Goal: Task Accomplishment & Management: Complete application form

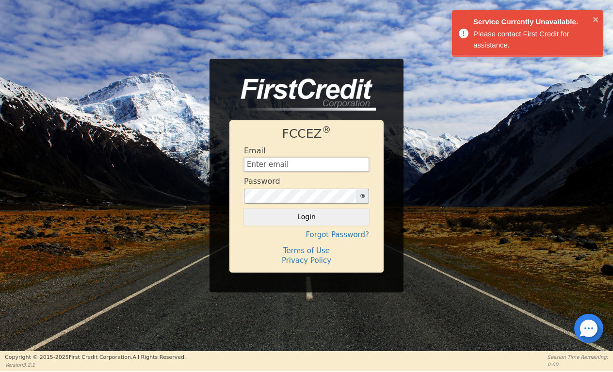
type input "kvnthomas7@gmail.com"
click at [307, 217] on button "Login" at bounding box center [306, 217] width 125 height 17
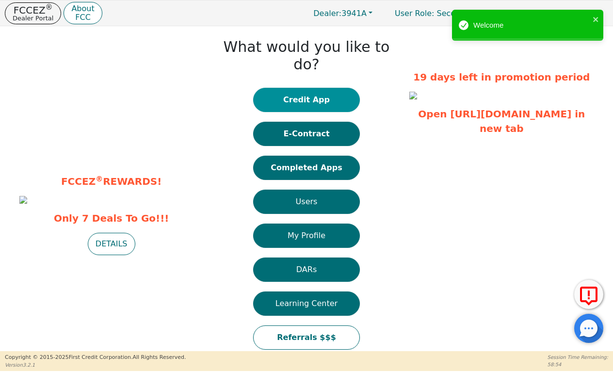
click at [291, 88] on button "Credit App" at bounding box center [306, 100] width 107 height 24
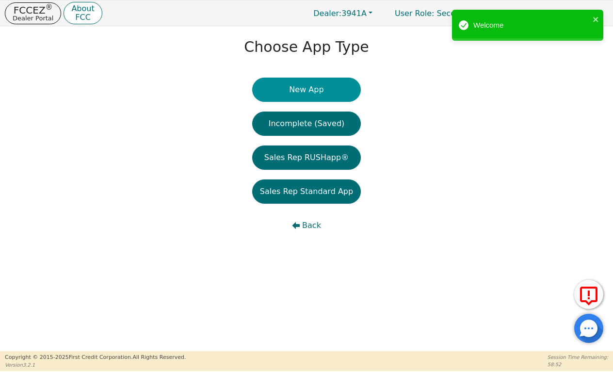
click at [296, 92] on button "New App" at bounding box center [306, 90] width 109 height 24
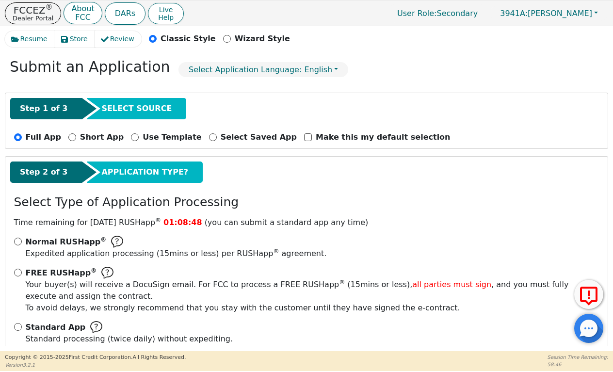
scroll to position [37, 0]
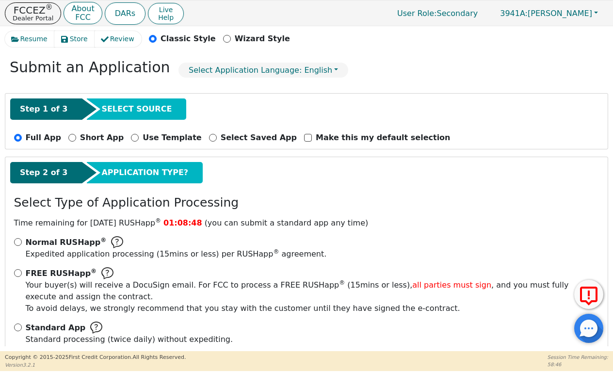
click at [20, 322] on div "Standard App Standard processing (twice daily) without expediting." at bounding box center [307, 334] width 586 height 24
click at [20, 324] on input "Standard App Standard processing (twice daily) without expediting." at bounding box center [18, 328] width 8 height 8
radio input "true"
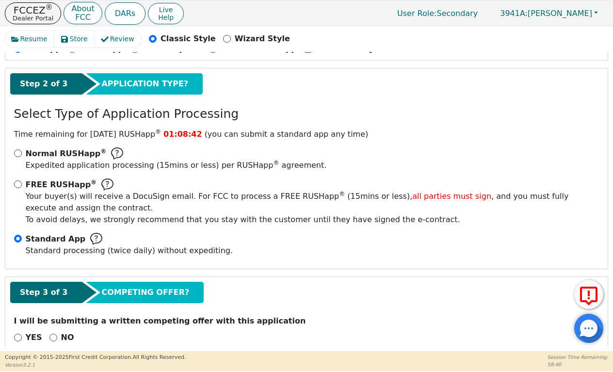
scroll to position [125, 0]
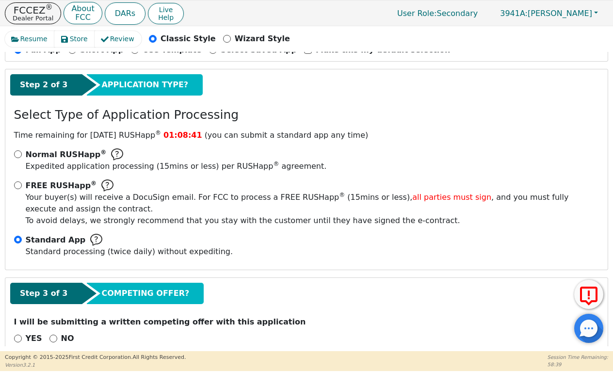
click at [53, 335] on input "NO" at bounding box center [54, 339] width 8 height 8
radio input "true"
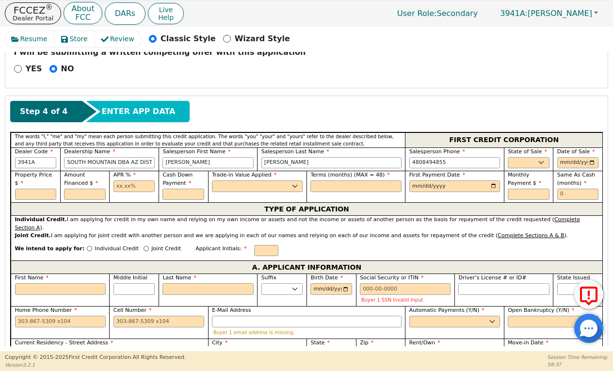
scroll to position [395, 0]
click at [23, 189] on input "text" at bounding box center [36, 195] width 42 height 12
type input "4099.65"
click at [126, 181] on input "text" at bounding box center [135, 187] width 42 height 12
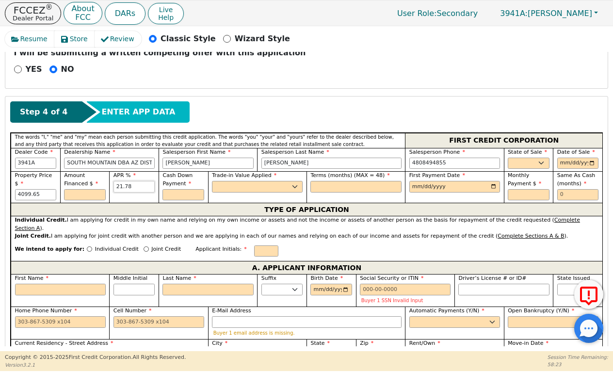
type input "21.78"
click at [26, 189] on input "4099.65" at bounding box center [36, 195] width 42 height 12
type input "3775.00"
click at [69, 189] on input "text" at bounding box center [85, 195] width 42 height 12
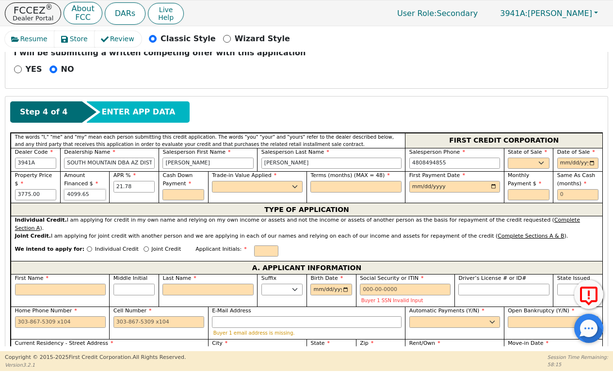
type input "4099.65"
click at [178, 189] on input "text" at bounding box center [184, 195] width 42 height 12
type input "500.00"
click at [253, 175] on div "Trade-in Value Applied Yes No" at bounding box center [257, 187] width 99 height 32
click at [253, 173] on div "Trade-in Value Applied Yes No" at bounding box center [257, 187] width 99 height 32
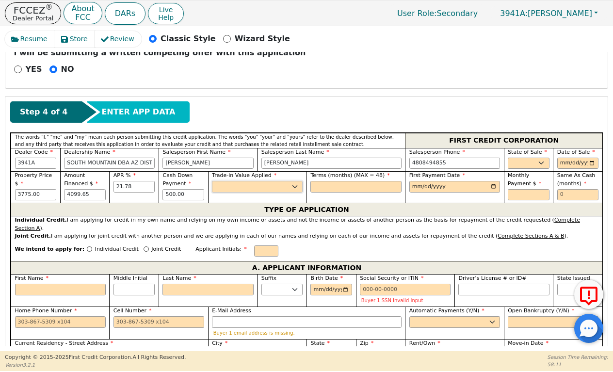
select select "n"
click at [339, 172] on span "Terms (months) (MAX = 48)" at bounding box center [348, 175] width 74 height 6
click at [338, 181] on input "text" at bounding box center [356, 187] width 91 height 12
type input "36"
click at [412, 181] on input "date" at bounding box center [455, 187] width 91 height 12
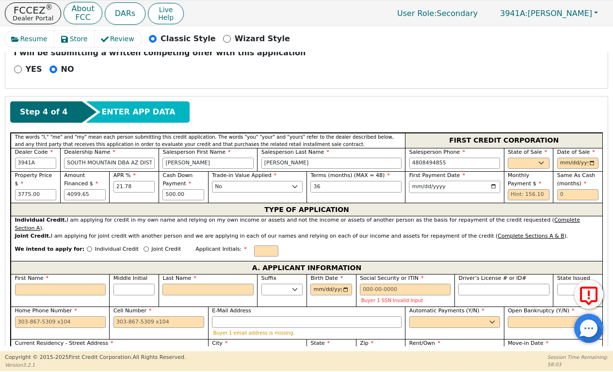
type input "[DATE]"
select select "AZ"
click at [554, 148] on div "Date of Sale" at bounding box center [578, 160] width 50 height 24
click at [559, 158] on input "date" at bounding box center [579, 164] width 42 height 12
type input "[DATE]"
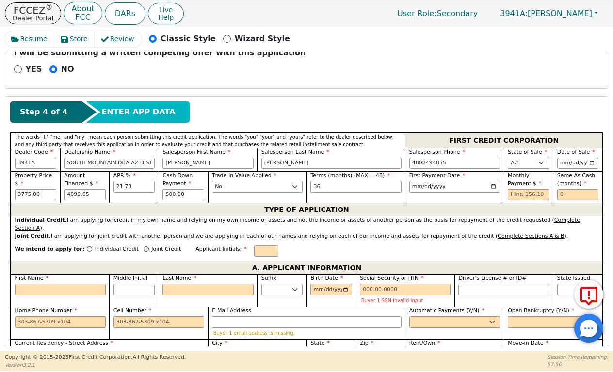
click at [521, 182] on div "Monthly Payment $" at bounding box center [529, 187] width 50 height 32
click at [519, 189] on input "text" at bounding box center [529, 195] width 42 height 12
type input "156.10"
click at [576, 172] on div "Same As Cash (months)" at bounding box center [579, 186] width 42 height 29
click at [573, 189] on input "text" at bounding box center [579, 195] width 42 height 12
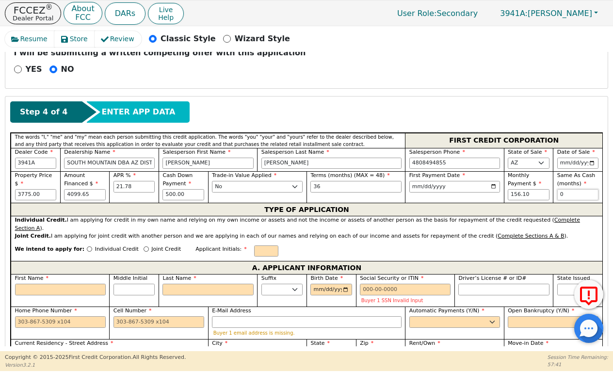
scroll to position [399, 0]
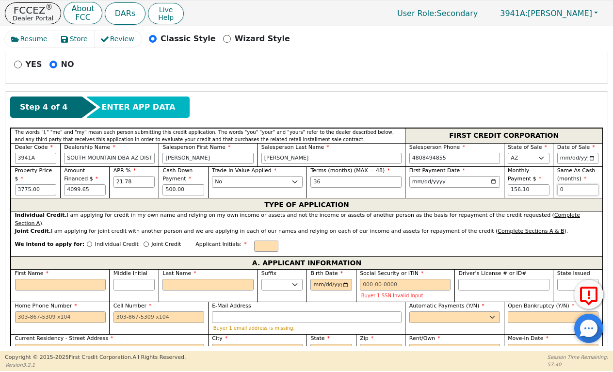
type input "0"
click at [87, 241] on div "Individual Credit" at bounding box center [113, 247] width 52 height 13
click at [87, 242] on input "Individual Credit" at bounding box center [89, 244] width 5 height 5
radio input "true"
click at [248, 236] on div "We intend to apply for: Individual Credit Joint Credit Applicant Initials:" at bounding box center [307, 246] width 592 height 21
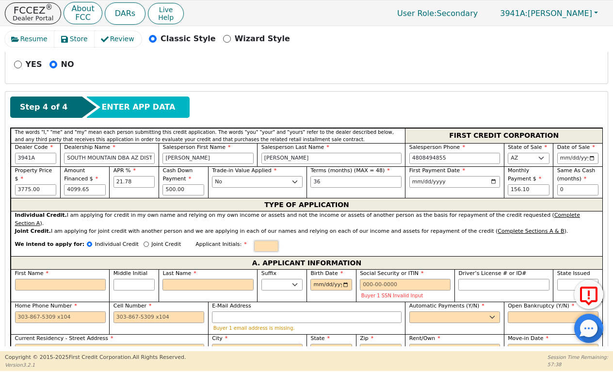
click at [254, 241] on input "text" at bounding box center [266, 247] width 24 height 12
type input "R"
click at [73, 279] on input "First Name" at bounding box center [60, 285] width 91 height 12
type input "R"
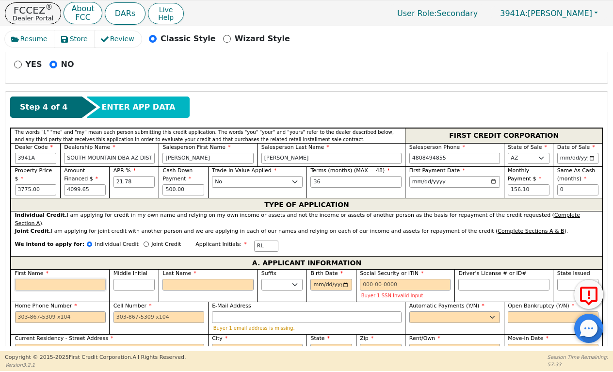
type input "R"
type input "Ro"
type input "Rob"
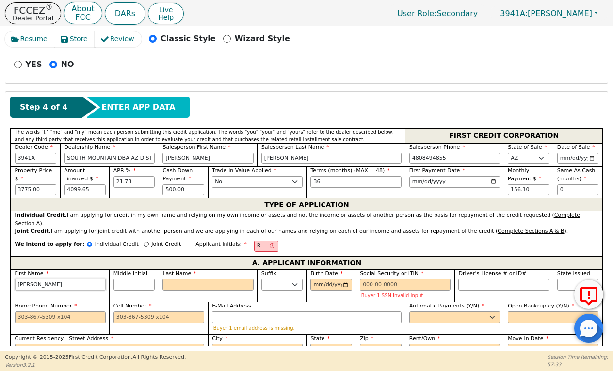
type input "Robe"
type input "Rober"
type input "Robert"
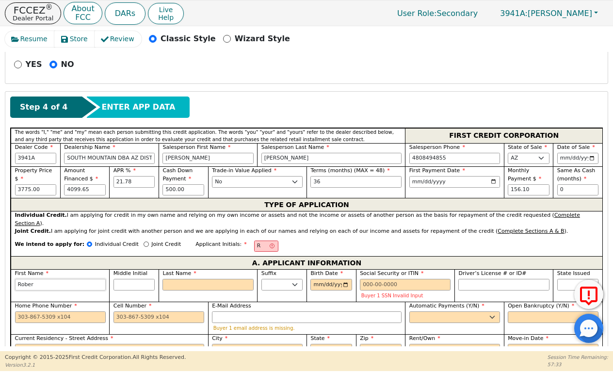
type input "Robert"
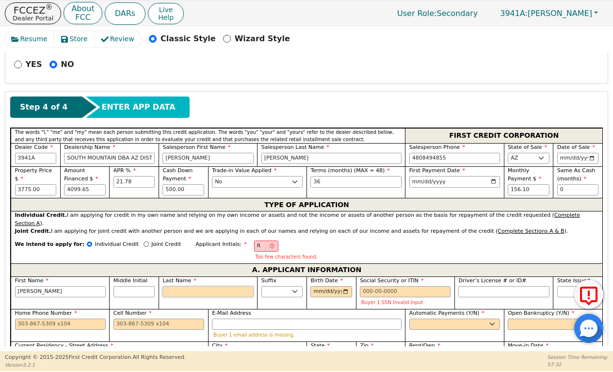
type input "RL"
type input "L"
type input "Robert L"
type input "Lo"
type input "Robert Lo"
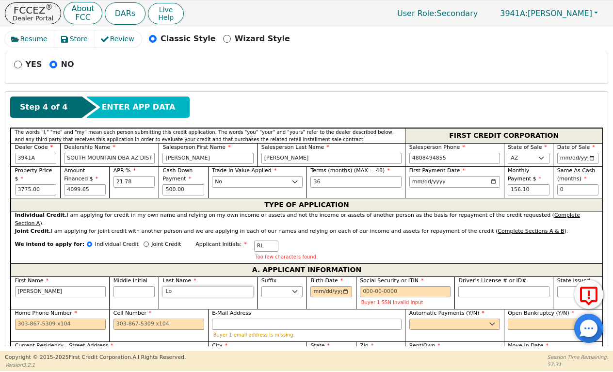
type input "Lop"
type input "Robert Lop"
type input "Lopz"
type input "Robert Lopz"
type input "Lop"
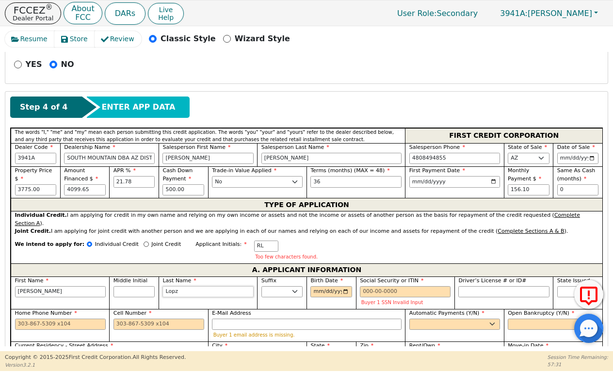
type input "Robert Lop"
type input "Lope"
type input "Robert Lope"
type input "Lop"
type input "Robert Lop"
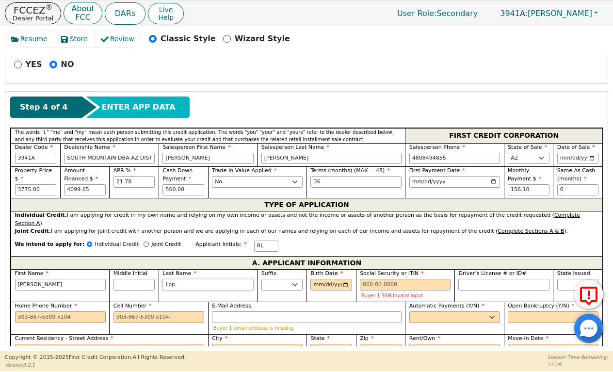
type input "Lope"
type input "Robert Lope"
type input "Lopez"
type input "Robert Lopez"
type input "Lopez"
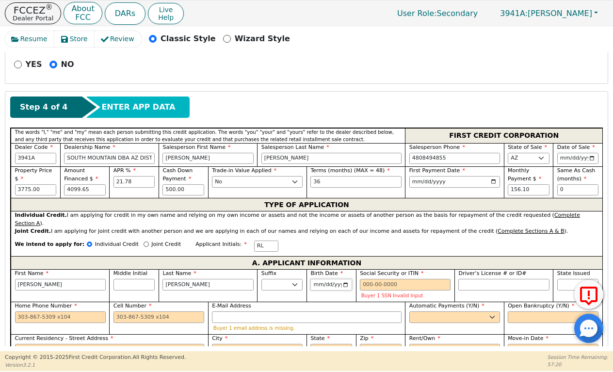
type input "1981-12-11"
click at [370, 279] on input "Social Security or ITIN" at bounding box center [405, 285] width 91 height 12
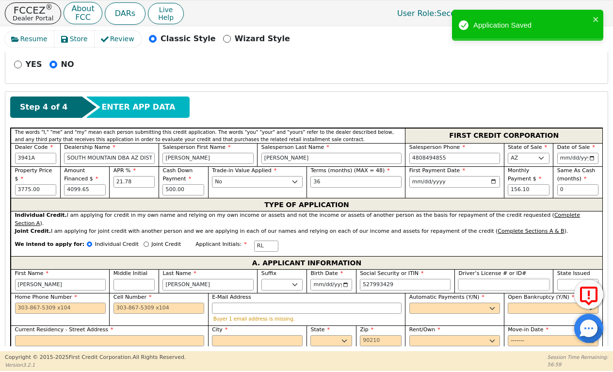
type input "***-**-3429"
click at [473, 279] on input "Driver’s License # or ID#" at bounding box center [504, 285] width 91 height 12
select select "AZ"
click at [145, 303] on input "Cell Number" at bounding box center [159, 309] width 91 height 12
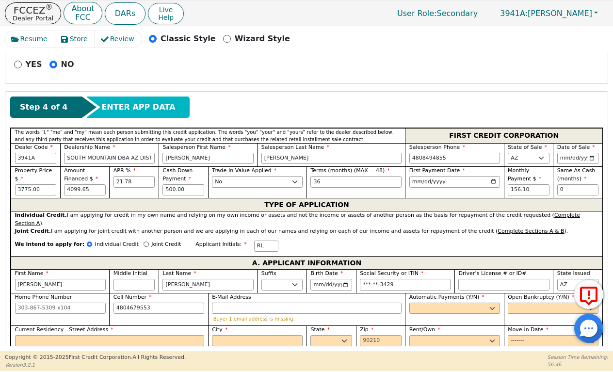
type input "480-467-9553"
click at [275, 294] on label "E-Mail Address" at bounding box center [307, 298] width 190 height 8
click at [275, 303] on input "E-Mail Address" at bounding box center [307, 309] width 190 height 12
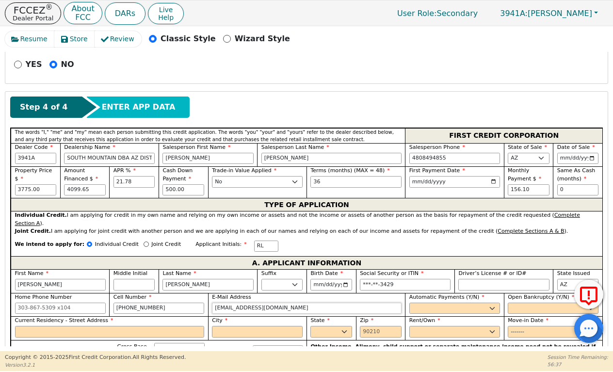
type input "robbietone@yahoo.com"
select select "y"
type input "Robert Lopez"
select select "n"
click at [519, 326] on input "Move-in Date" at bounding box center [553, 332] width 91 height 12
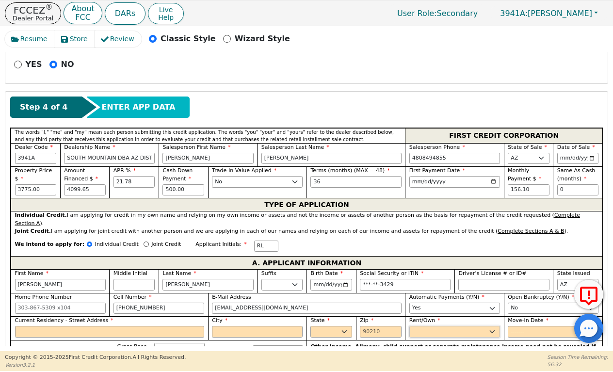
select select "Rent"
click at [512, 326] on input "Move-in Date" at bounding box center [553, 332] width 91 height 12
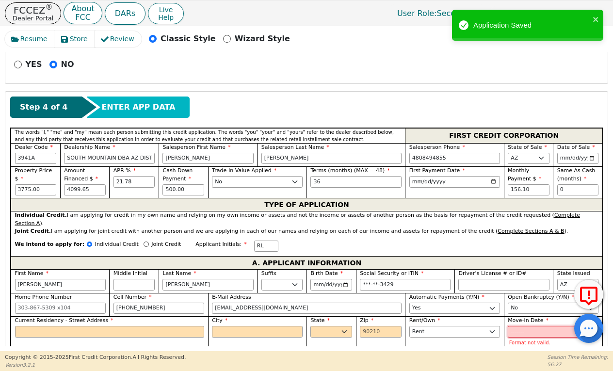
type input "2"
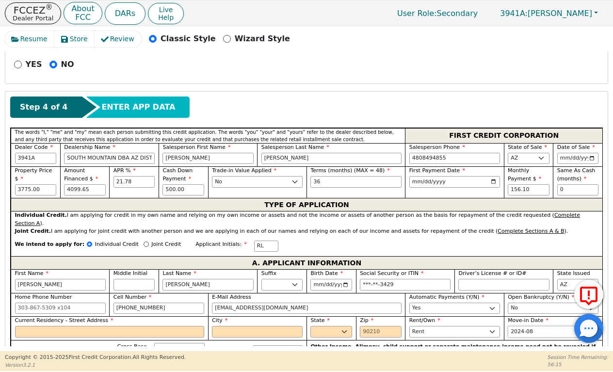
click at [531, 326] on input "2024-08" at bounding box center [553, 332] width 91 height 12
type input "2024-08"
select select "AZ"
click at [266, 326] on input "City" at bounding box center [257, 332] width 91 height 12
type input "Phoenix"
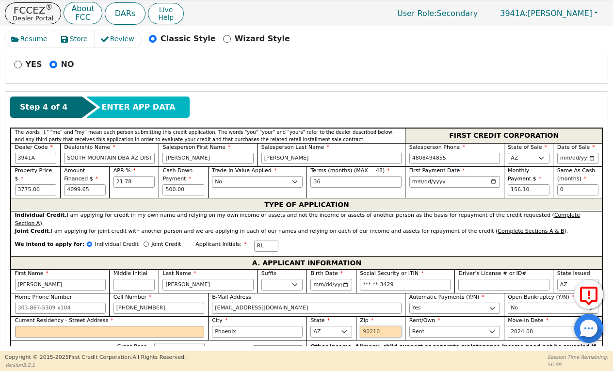
click at [363, 326] on input "Zip" at bounding box center [381, 332] width 42 height 12
type input "85008"
click at [129, 326] on input "Current Residency - Street Address" at bounding box center [110, 332] width 190 height 12
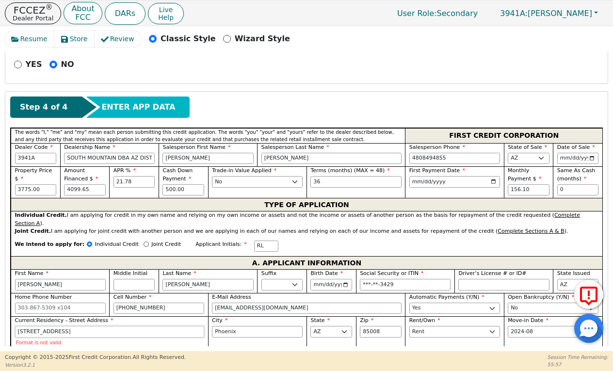
type input "800 W Queen Creek Rd"
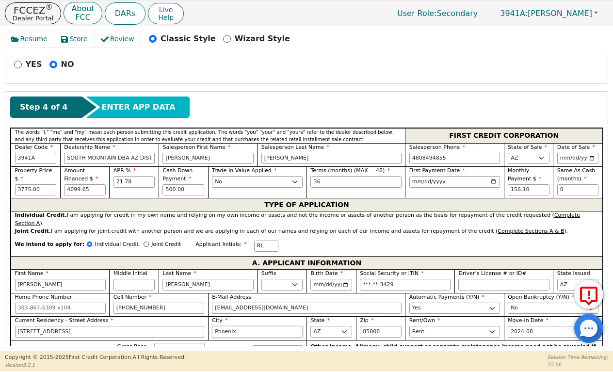
click at [228, 326] on input "Phoenix" at bounding box center [257, 332] width 91 height 12
type input "Chandler"
click at [382, 326] on input "85008" at bounding box center [381, 332] width 42 height 12
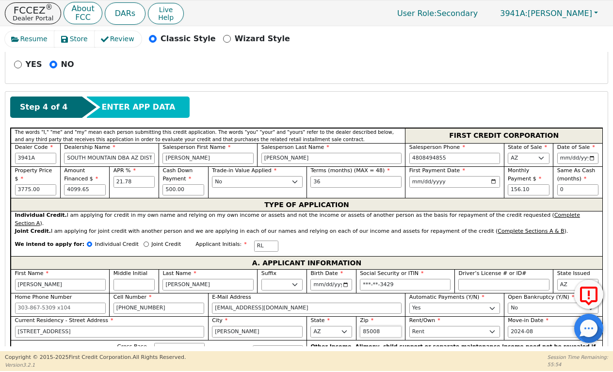
click at [382, 326] on input "85008" at bounding box center [381, 332] width 42 height 12
type input "85248"
click at [537, 326] on input "2024-08" at bounding box center [553, 332] width 91 height 12
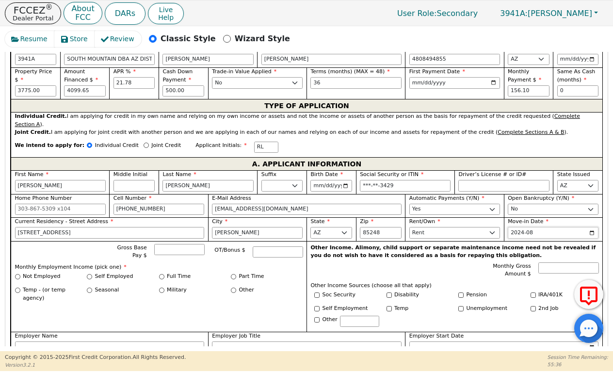
scroll to position [505, 0]
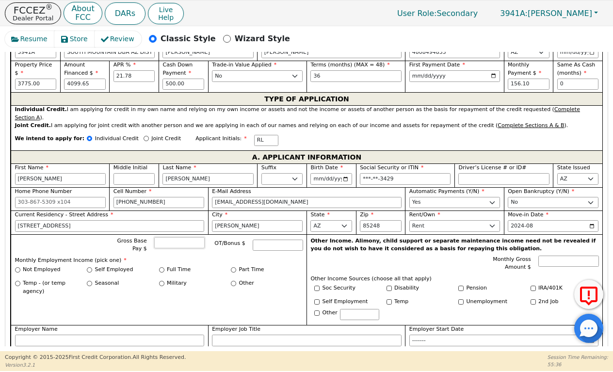
type input "2024-02"
click at [182, 237] on input "Gross Base Pay $" at bounding box center [179, 243] width 50 height 12
type input "4000.00"
click at [89, 266] on div "Self Employed" at bounding box center [123, 270] width 72 height 8
click at [89, 267] on input "Self Employed" at bounding box center [89, 269] width 5 height 5
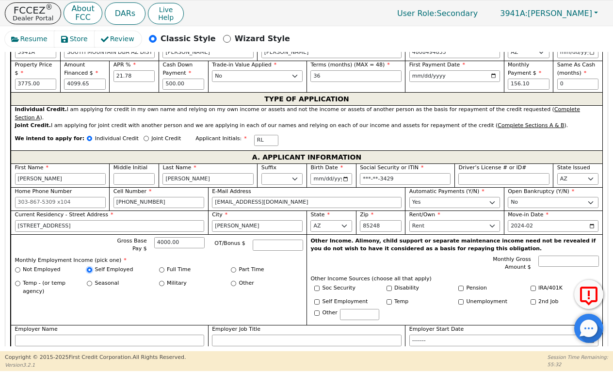
radio input "true"
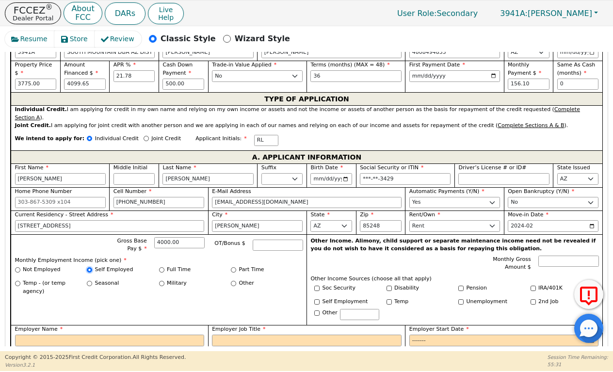
scroll to position [553, 0]
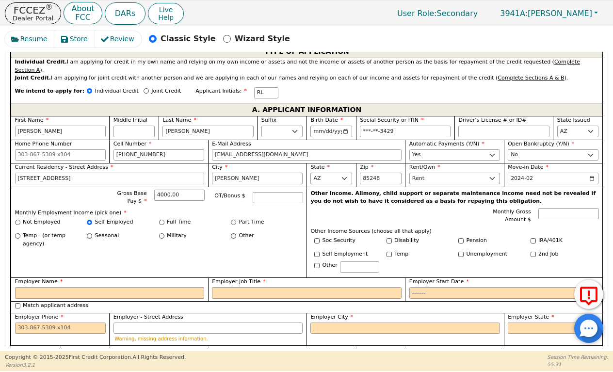
click at [77, 278] on label "Employer Name" at bounding box center [110, 282] width 190 height 8
click at [77, 287] on input "Employer Name" at bounding box center [110, 293] width 190 height 12
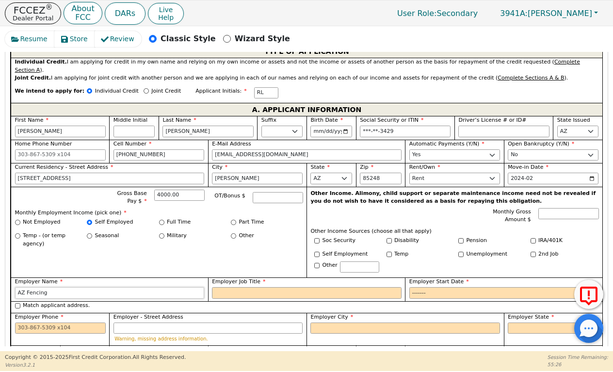
type input "AZ Fencing"
click at [242, 279] on span "Employer Job Title" at bounding box center [238, 282] width 53 height 6
click at [242, 287] on input "Employer Job Title" at bounding box center [307, 293] width 190 height 12
click at [242, 278] on div "Employer Job Title" at bounding box center [307, 288] width 190 height 21
click at [239, 287] on input "Employer Job Title" at bounding box center [307, 293] width 190 height 12
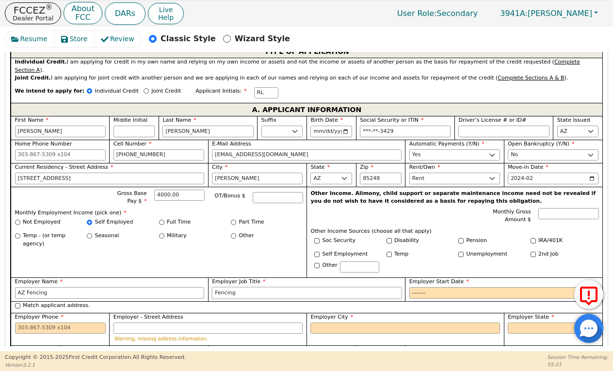
type input "Fencing"
click at [415, 287] on input "Employer Start Date" at bounding box center [505, 293] width 190 height 12
type input "2005-08"
click at [49, 323] on input "Employer Phone" at bounding box center [60, 329] width 91 height 12
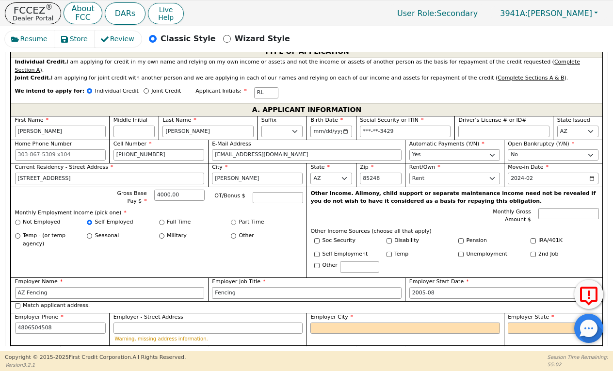
type input "480-650-4508"
click at [325, 313] on div "Employer City" at bounding box center [406, 329] width 198 height 33
click at [324, 323] on input "Employer City" at bounding box center [406, 329] width 190 height 12
type input "Florence"
select select "AZ"
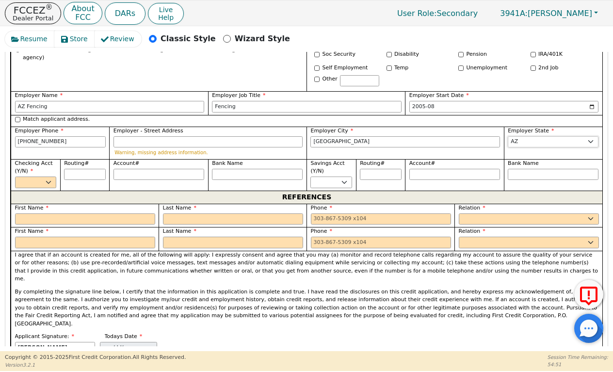
scroll to position [741, 0]
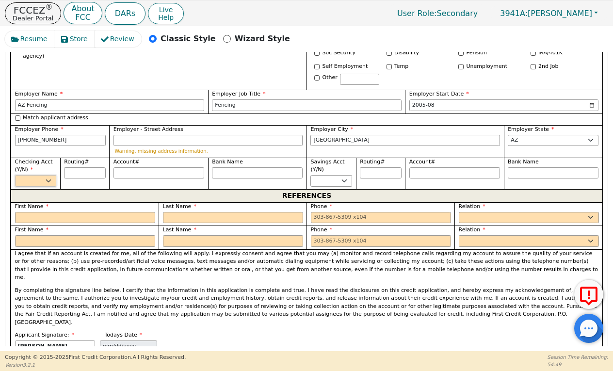
select select "y"
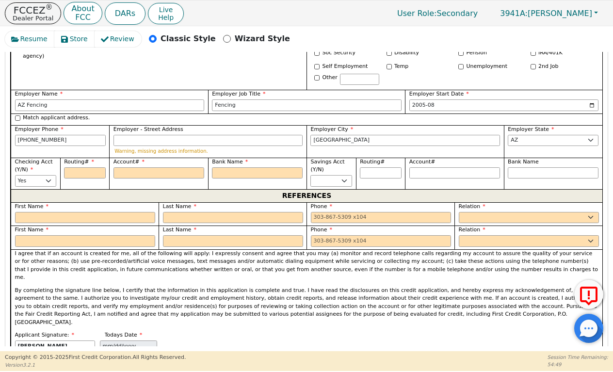
click at [76, 158] on div "Routing#" at bounding box center [85, 174] width 50 height 32
click at [76, 167] on input "Routing#" at bounding box center [85, 173] width 42 height 12
type input "0"
type input "*"
type input "06"
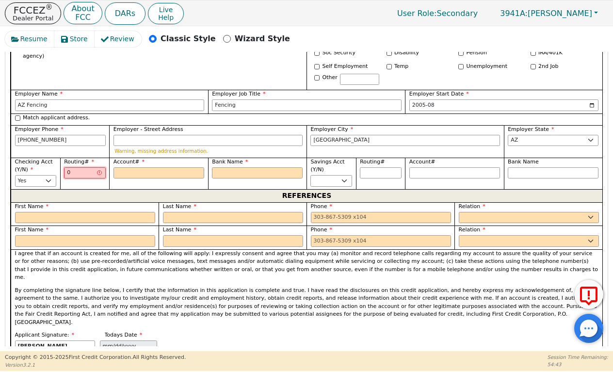
type input "**"
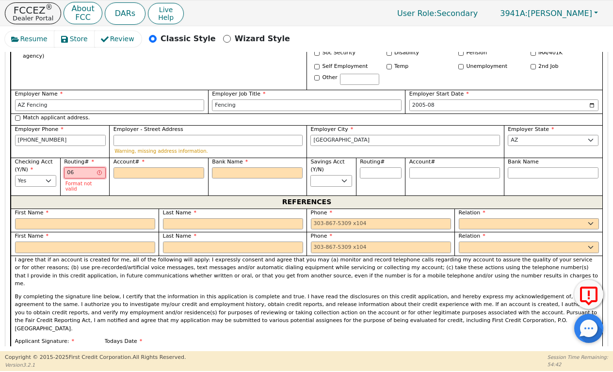
type input "064"
type input "***"
type input "0640"
type input "****"
type input "06400"
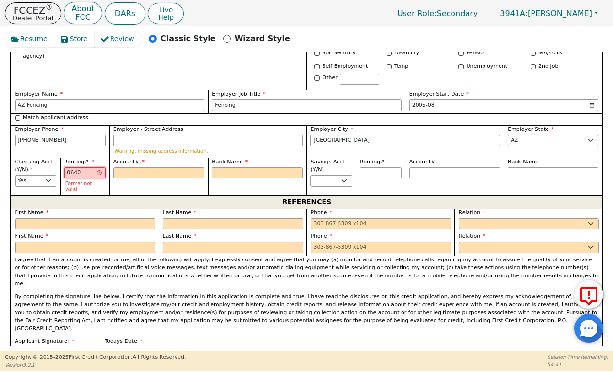
type input "*****"
type input "064003"
type input "******"
type input "0640037"
type input "*******"
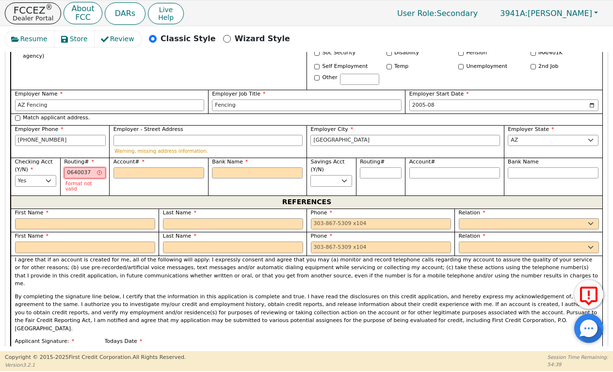
type input "06400376"
type input "********"
type input "064003768"
type input "*********"
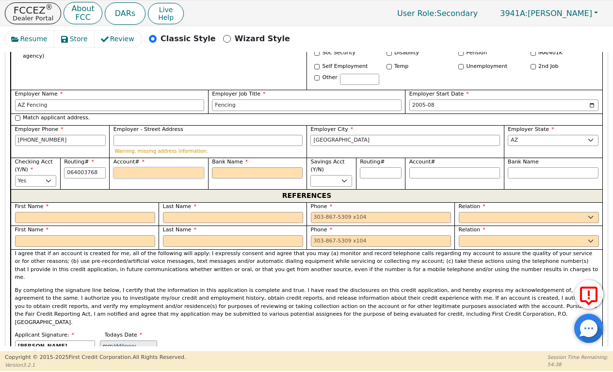
type input "*********"
type input "1"
type input "*"
type input "10"
type input "**"
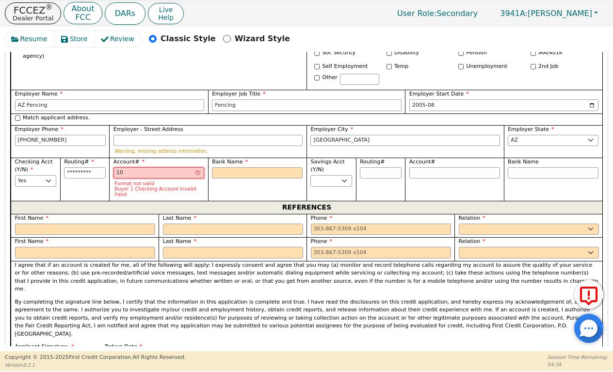
type input "101"
type input "***"
type input "1010"
type input "****"
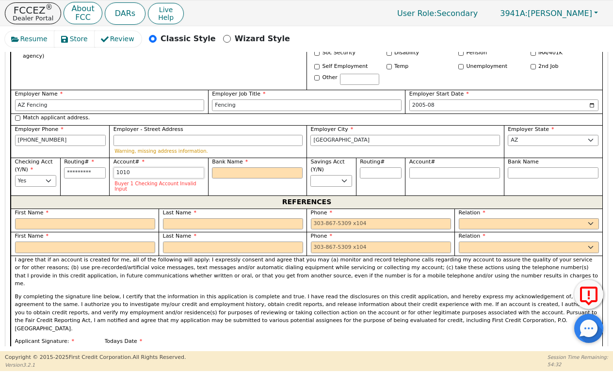
type input "10107"
type input "*****"
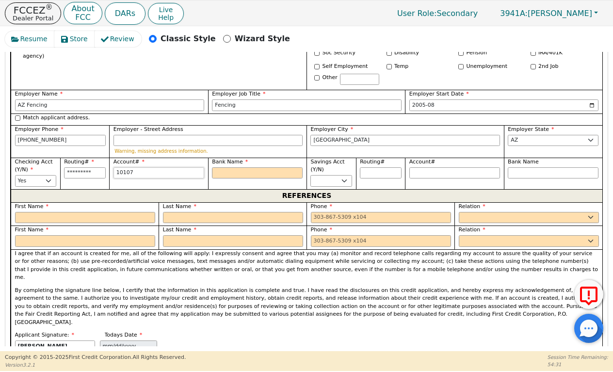
type input "101079"
type input "******"
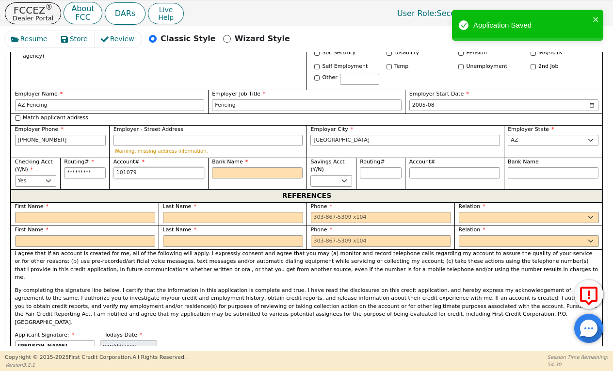
type input "1010798"
type input "*******"
type input "10107988"
type input "********"
type input "101079880"
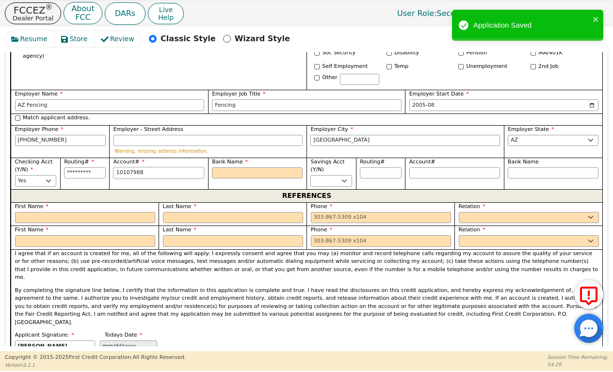
type input "*********"
type input "1010798800"
type input "**********"
type input "10107988006"
type input "**********"
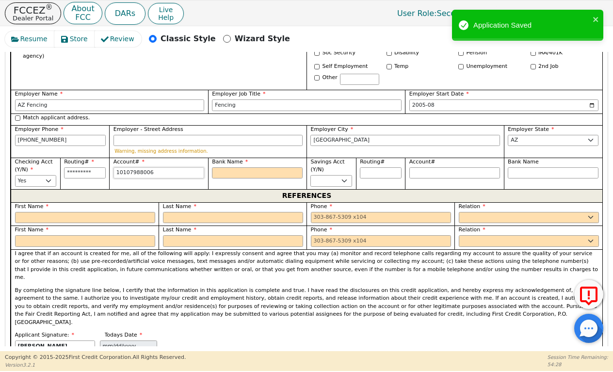
type input "101079880069"
type input "**********"
click at [230, 167] on input "Bank Name" at bounding box center [257, 173] width 91 height 12
type input "W"
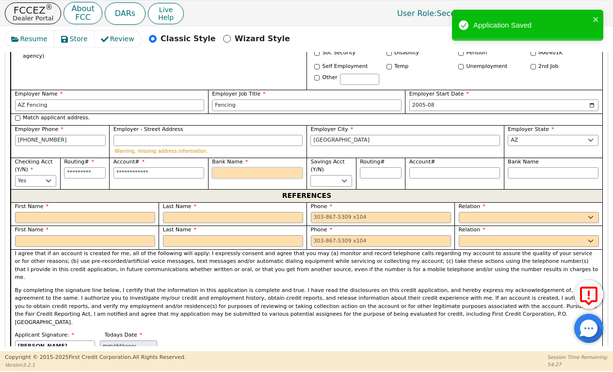
type input "W"
type input "We"
type input "Wel"
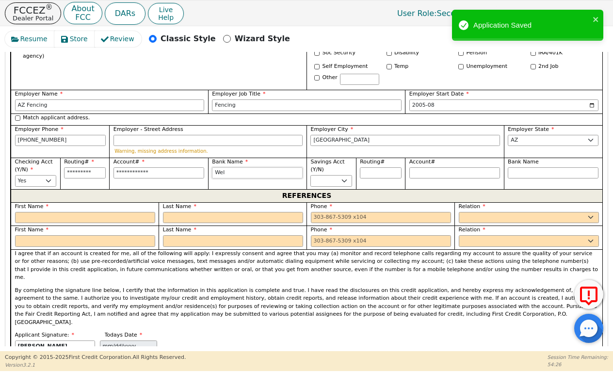
type input "Well"
type input "Wells"
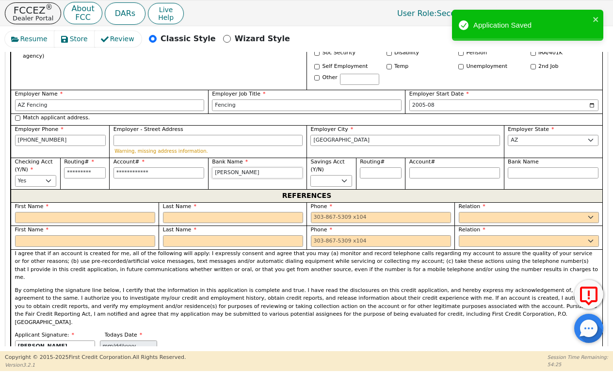
type input "Wells"
type input "Wells F"
type input "Wells Fa"
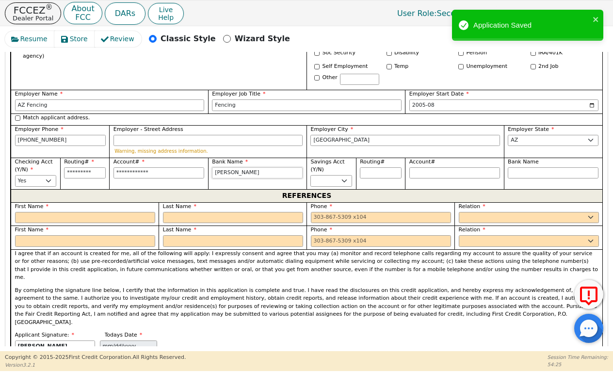
type input "Wells Far"
type input "Wells Farg"
type input "Wells Fargo"
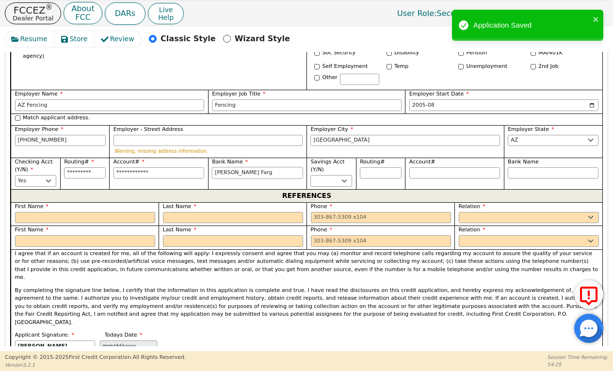
type input "Wells Fargo"
click at [105, 203] on div "First Name" at bounding box center [85, 213] width 140 height 21
click at [104, 212] on input "text" at bounding box center [85, 218] width 140 height 12
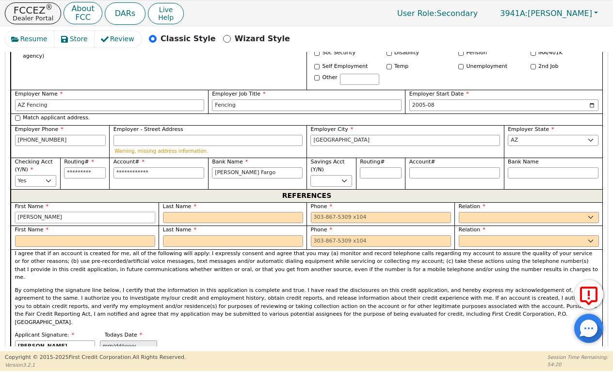
type input "Melissa"
type input "Valdez"
click at [482, 202] on div "Relation FATHER MOTHER SISTER BROTHER DAUGHTER SON CO-WORKER NEIGHBOR FRIEND CO…" at bounding box center [529, 214] width 148 height 24
select select "NEICE"
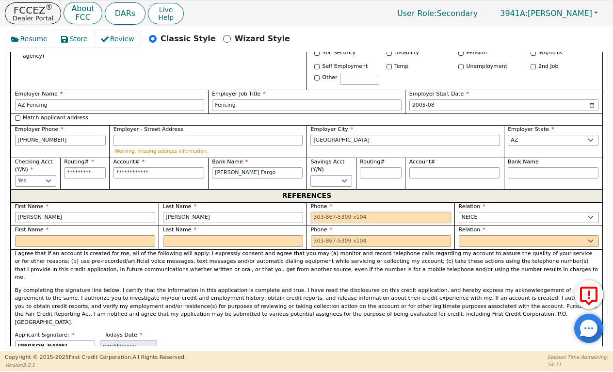
click at [362, 212] on input "tel" at bounding box center [381, 218] width 140 height 12
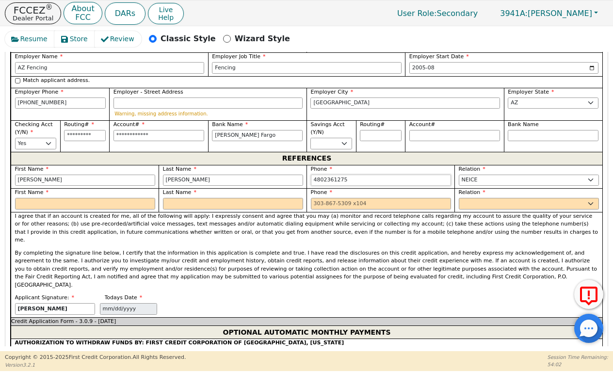
scroll to position [786, 0]
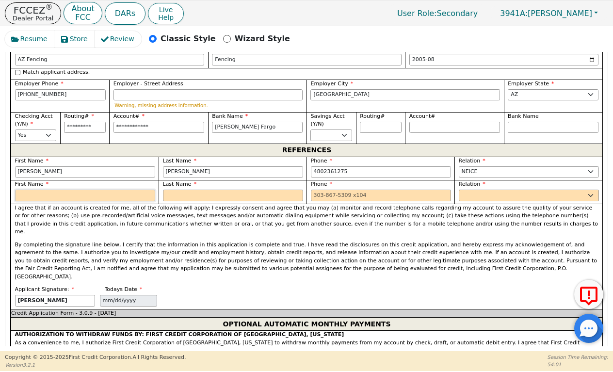
type input "480-236-1275"
click at [129, 190] on input "text" at bounding box center [85, 196] width 140 height 12
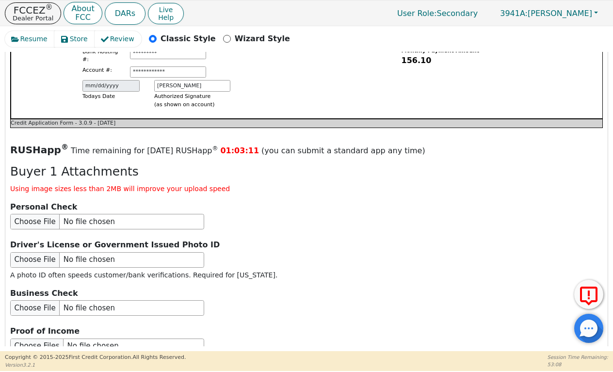
scroll to position [1158, 0]
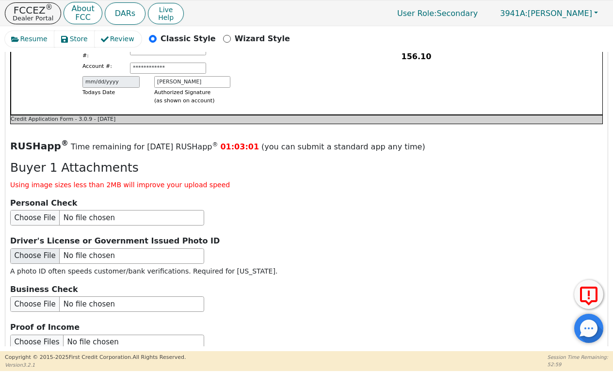
click at [30, 248] on input "file" at bounding box center [107, 256] width 194 height 16
type input "C:\fakepath\IMG_7365.jpeg"
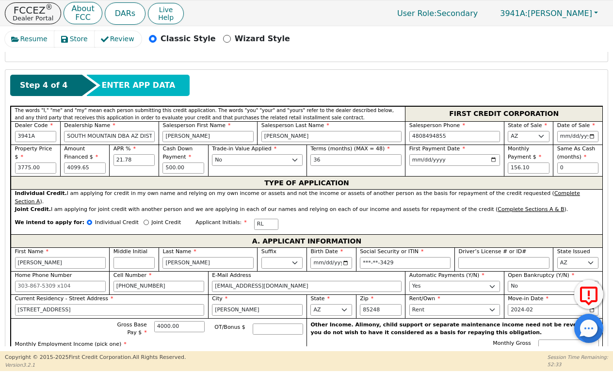
scroll to position [422, 0]
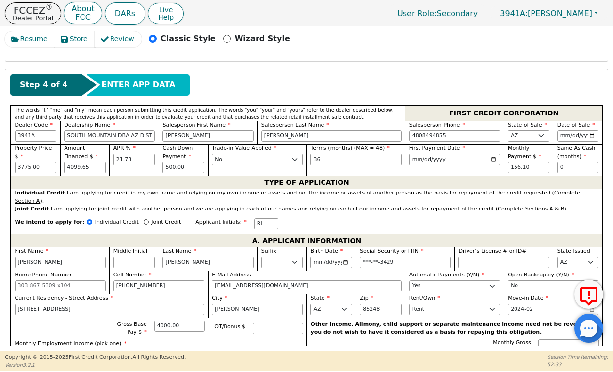
click at [193, 176] on div "TYPE OF APPLICATION" at bounding box center [307, 182] width 592 height 13
click at [193, 162] on input "500.00" at bounding box center [184, 168] width 42 height 12
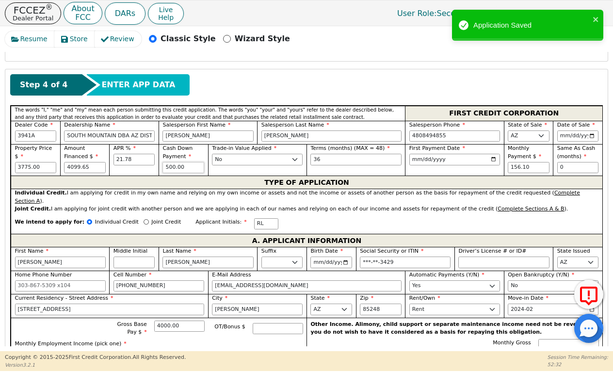
type input "0"
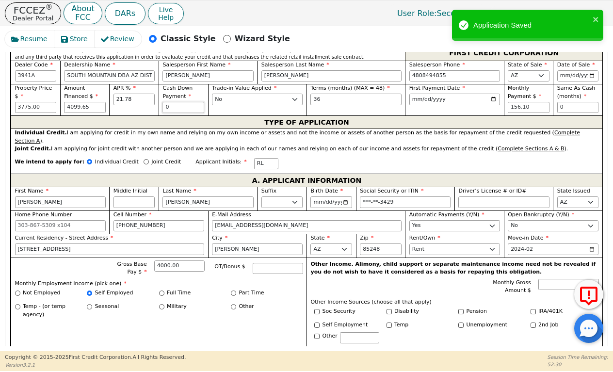
scroll to position [487, 0]
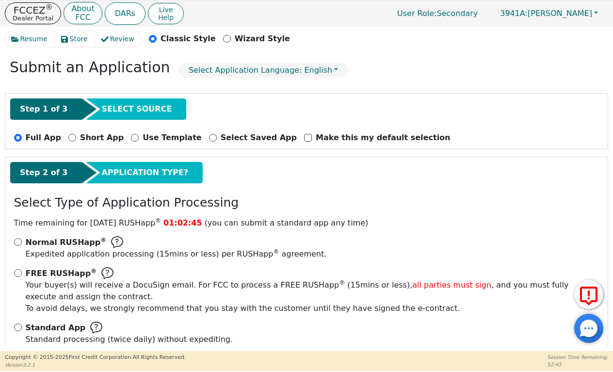
click at [18, 324] on input "Standard App Standard processing (twice daily) without expediting." at bounding box center [18, 328] width 8 height 8
radio input "true"
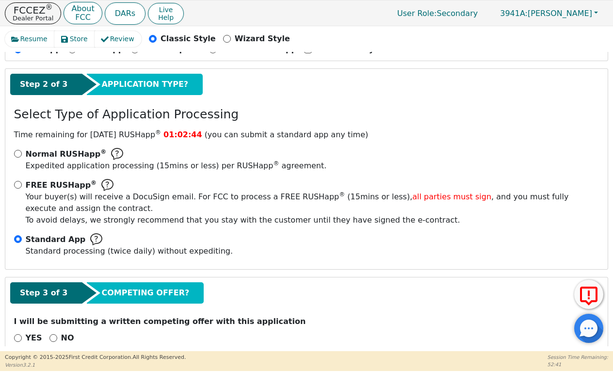
scroll to position [125, 0]
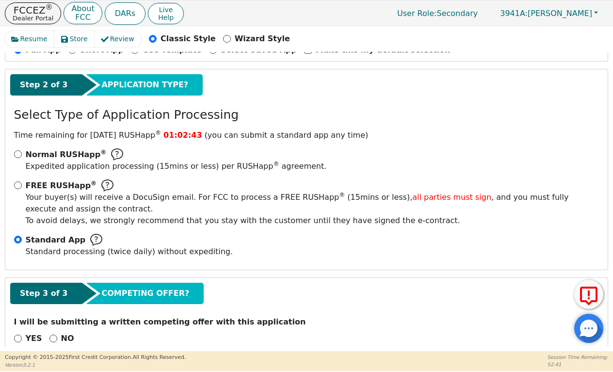
click at [46, 333] on div "YES NO" at bounding box center [306, 339] width 593 height 12
click at [50, 335] on input "NO" at bounding box center [54, 339] width 8 height 8
radio input "true"
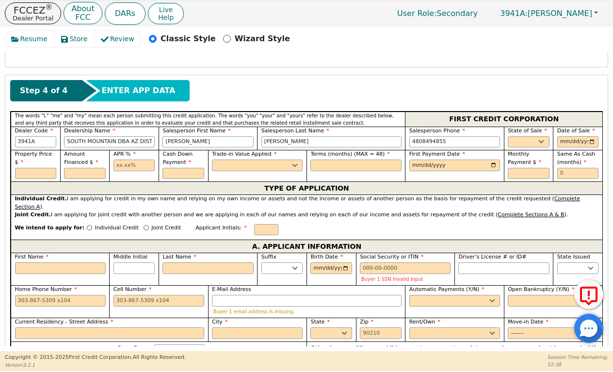
scroll to position [420, 0]
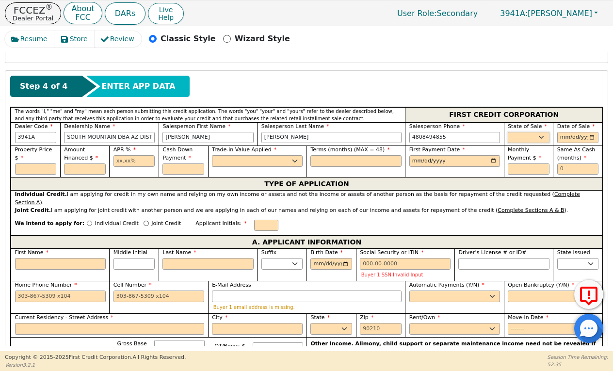
select select "AZ"
click at [182, 164] on input "text" at bounding box center [184, 170] width 42 height 12
type input "500.00"
click at [130, 155] on input "text" at bounding box center [135, 161] width 42 height 12
type input "21.98"
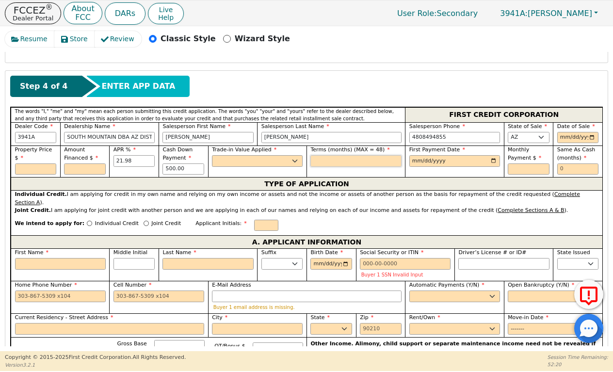
click at [321, 155] on input "text" at bounding box center [356, 161] width 91 height 12
type input "36"
select select "n"
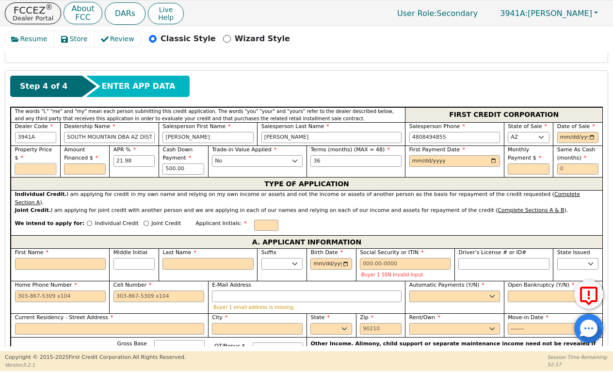
click at [47, 164] on input "text" at bounding box center [36, 170] width 42 height 12
type input "3775.00"
type input "4099.65"
click at [413, 155] on input "date" at bounding box center [455, 161] width 91 height 12
type input "[DATE]"
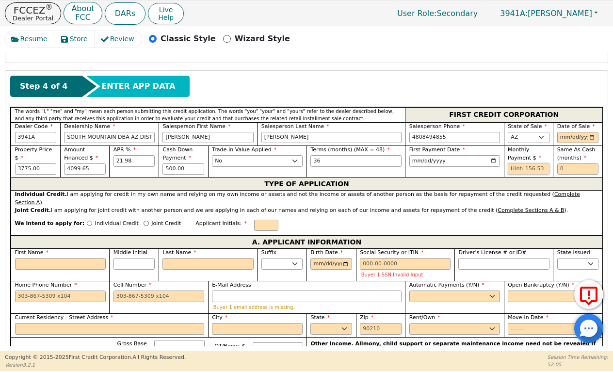
click at [533, 164] on input "text" at bounding box center [529, 170] width 42 height 12
type input "156.53"
click at [581, 164] on input "text" at bounding box center [579, 170] width 42 height 12
type input "0"
click at [558, 132] on input "date" at bounding box center [579, 138] width 42 height 12
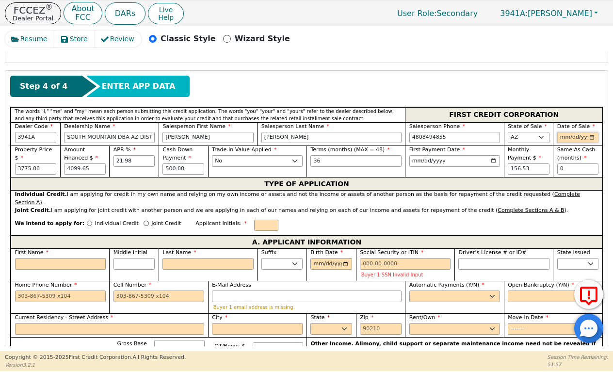
type input "[DATE]"
click at [254, 220] on input "text" at bounding box center [266, 226] width 24 height 12
type input "RK"
click at [87, 221] on input "Individual Credit" at bounding box center [89, 223] width 5 height 5
radio input "true"
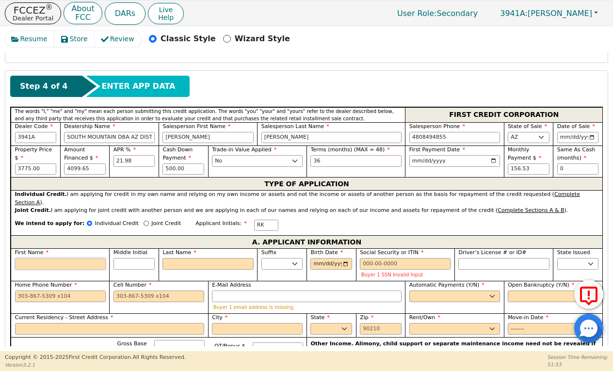
click at [66, 258] on input "First Name" at bounding box center [60, 264] width 91 height 12
type input "R"
type input "Ra"
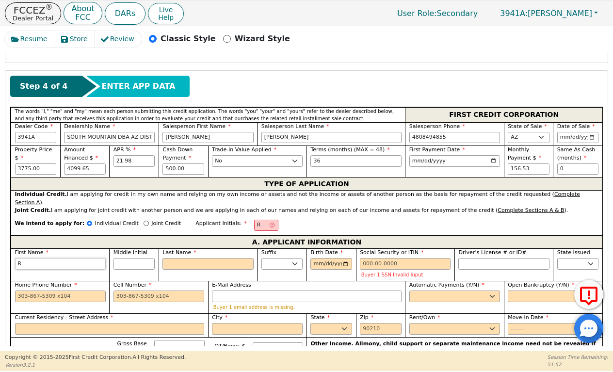
type input "Ra"
type input "Ras"
type input "Rash"
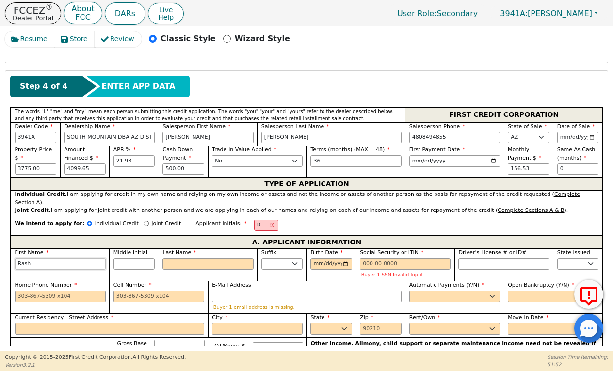
type input "Rasha"
type input "Rashad"
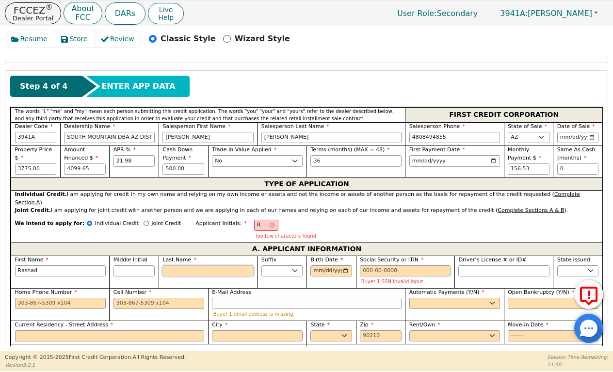
type input "RK"
type input "K"
type input "Rashad K"
type input "Ki"
type input "Rashad Ki"
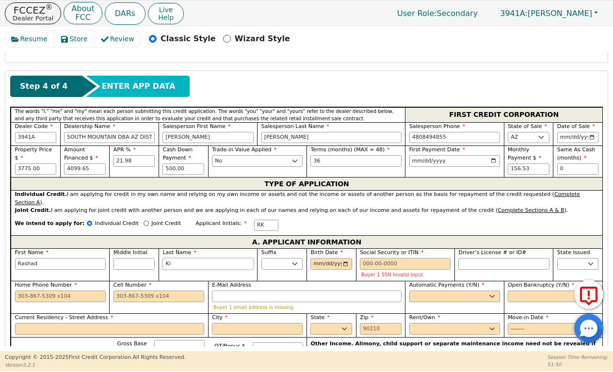
type input "Kir"
type input "Rashad Kir"
type input "Kirk"
type input "Rashad Kirk"
type input "Kirks"
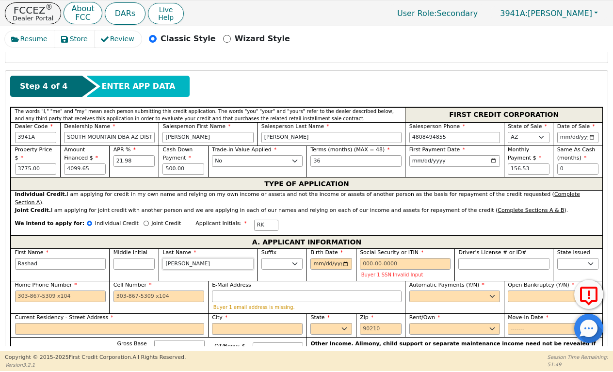
type input "Rashad Kirks"
type input "Kirkse"
type input "Rashad Kirkse"
type input "[PERSON_NAME]"
type input "Rashad Kirksey"
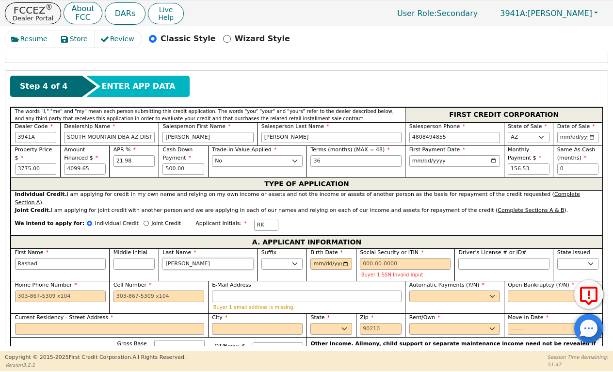
type input "[PERSON_NAME]"
click at [313, 258] on input "Birth Date" at bounding box center [332, 264] width 42 height 12
type input "0018-09-21"
type input "1989-09-21"
click at [390, 258] on input "Social Security or ITIN" at bounding box center [405, 264] width 91 height 12
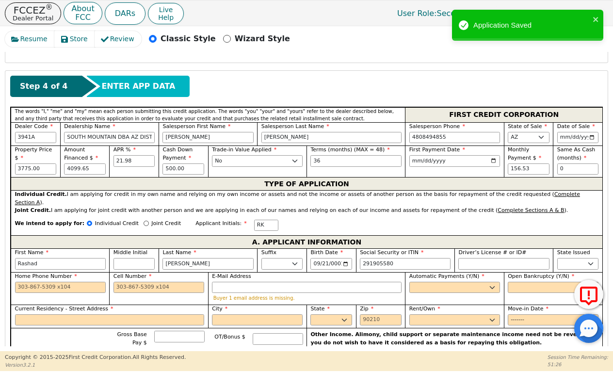
type input "***-**-5580"
click at [121, 282] on input "Cell Number" at bounding box center [159, 288] width 91 height 12
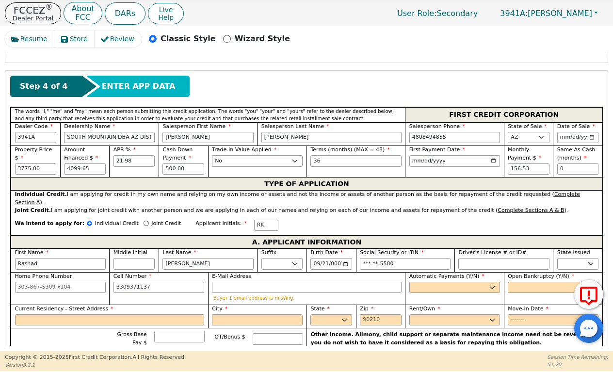
type input "330-937-1137"
click at [275, 282] on div "Buyer 1 email address is missing." at bounding box center [307, 292] width 190 height 20
click at [271, 282] on input "E-Mail Address" at bounding box center [307, 288] width 190 height 12
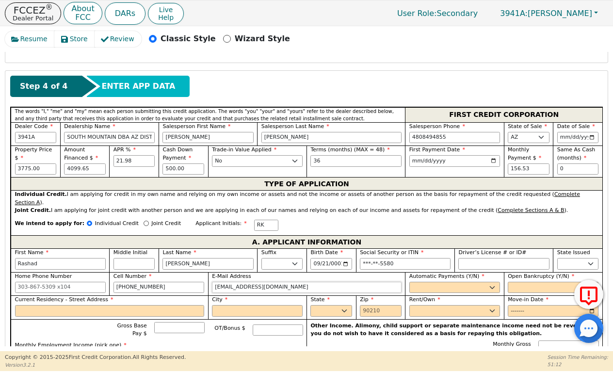
type input "[EMAIL_ADDRESS][DOMAIN_NAME]"
select select "y"
type input "Rashad Kirksey"
select select "n"
select select "Rent"
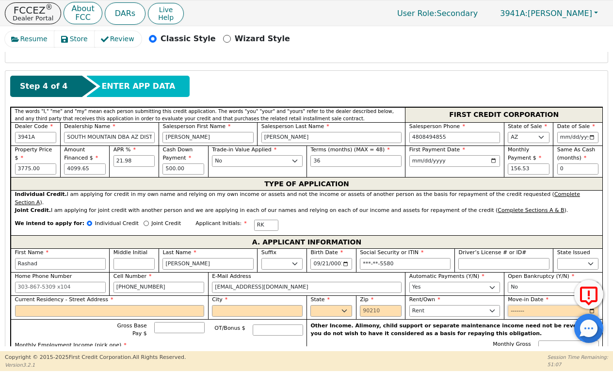
click at [517, 305] on input "Move-in Date" at bounding box center [553, 311] width 91 height 12
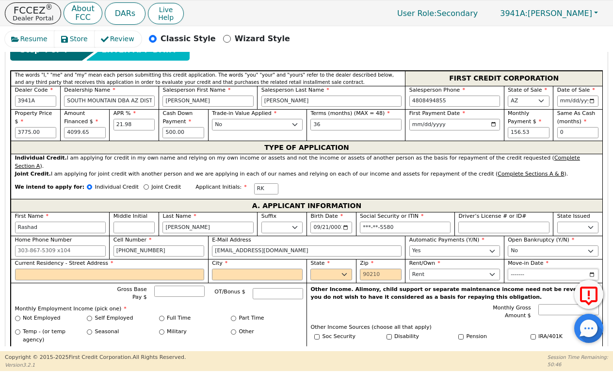
scroll to position [472, 0]
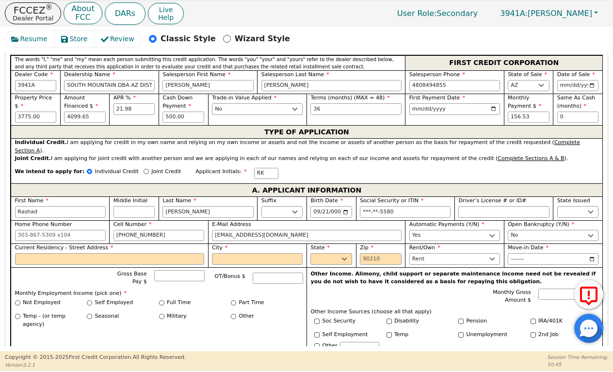
type input "2024-08"
click at [177, 253] on input "Current Residency - Street Address" at bounding box center [110, 259] width 190 height 12
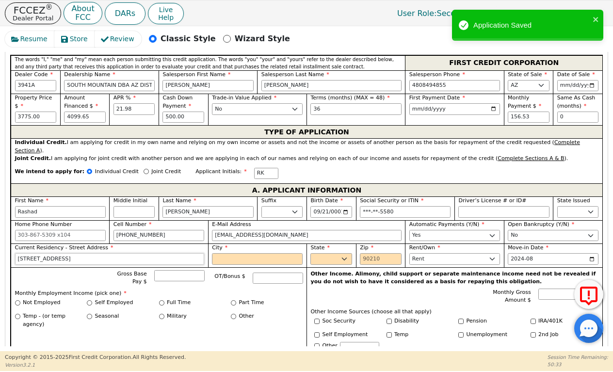
type input "[STREET_ADDRESS]"
type input "Phoenix"
select select "AZ"
click at [388, 253] on input "Zip" at bounding box center [381, 259] width 42 height 12
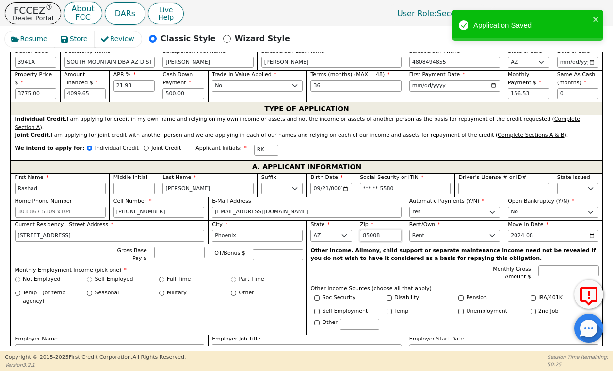
scroll to position [504, 0]
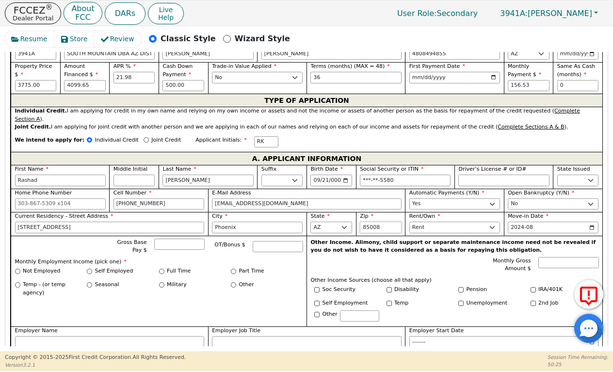
type input "85008"
click at [184, 239] on div at bounding box center [179, 247] width 50 height 16
click at [184, 239] on input "Gross Base Pay $" at bounding box center [179, 245] width 50 height 12
type input "12000.00"
click at [162, 269] on input "Full Time" at bounding box center [161, 271] width 5 height 5
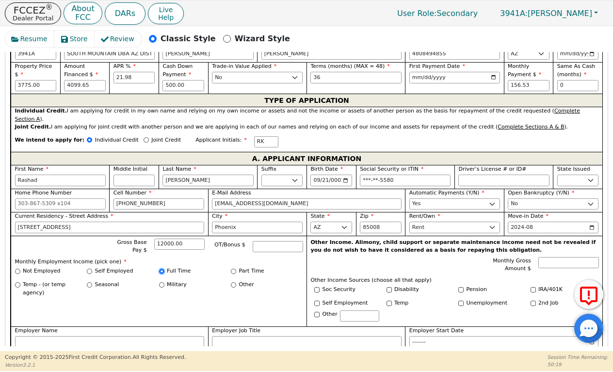
radio input "true"
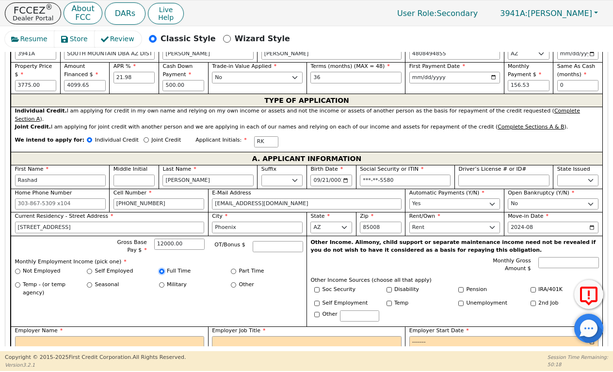
scroll to position [535, 0]
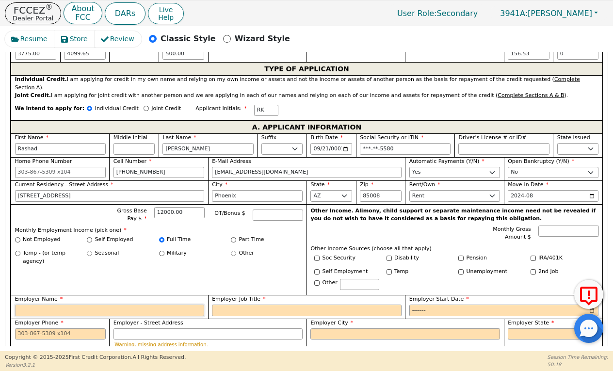
click at [84, 305] on input "Employer Name" at bounding box center [110, 311] width 190 height 12
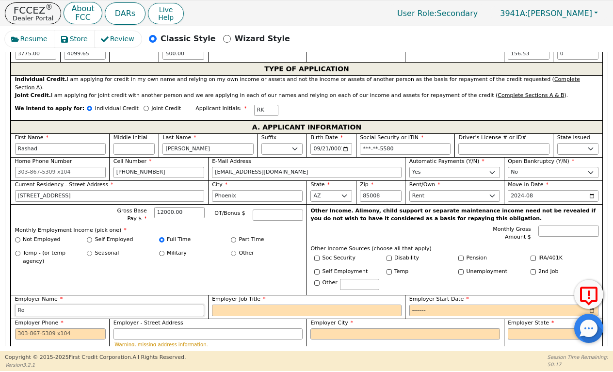
type input "R"
type input "Tmoblie"
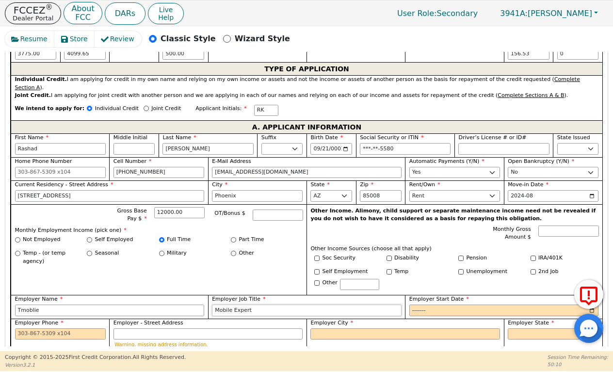
type input "Mobile Expert"
click at [419, 305] on input "Employer Start Date" at bounding box center [505, 311] width 190 height 12
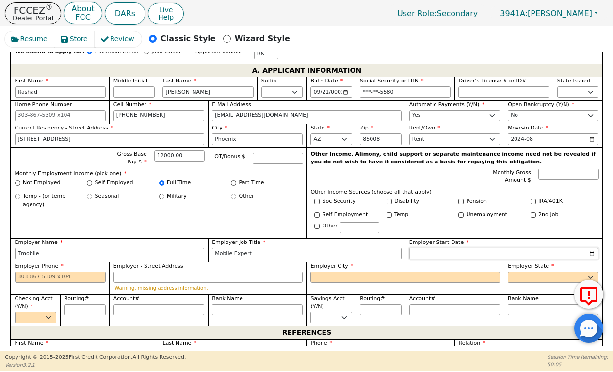
scroll to position [597, 0]
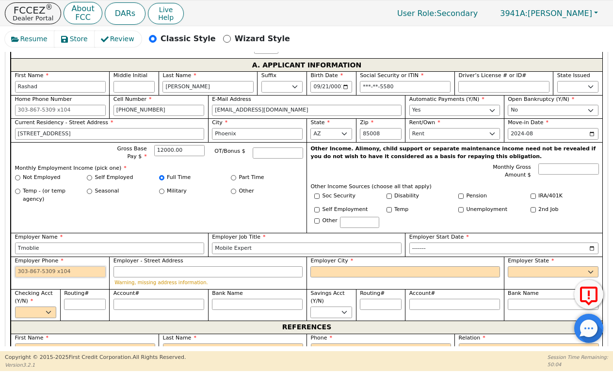
type input "2024-08"
click at [78, 266] on input "Employer Phone" at bounding box center [60, 272] width 91 height 12
click at [364, 266] on input "Employer City" at bounding box center [406, 272] width 190 height 12
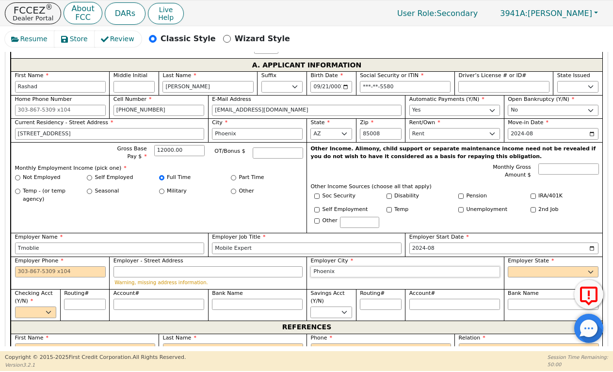
type input "Phoenix"
select select "AZ"
select select "y"
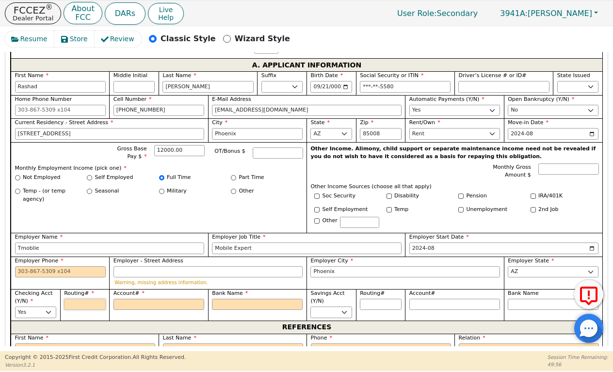
click at [71, 299] on input "Routing#" at bounding box center [85, 305] width 42 height 12
click at [213, 299] on input "Bank Name" at bounding box center [257, 305] width 91 height 12
type input "S"
type input "So"
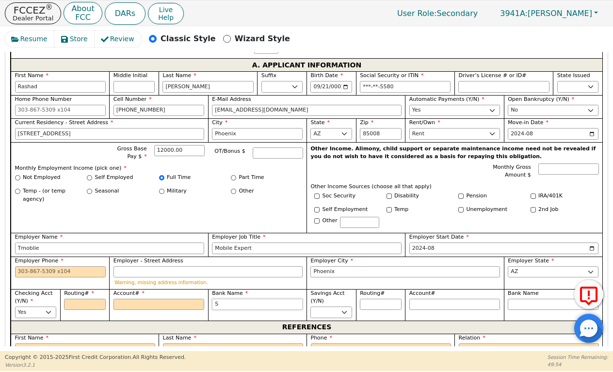
type input "So"
type input "Sof"
type input "Sofi"
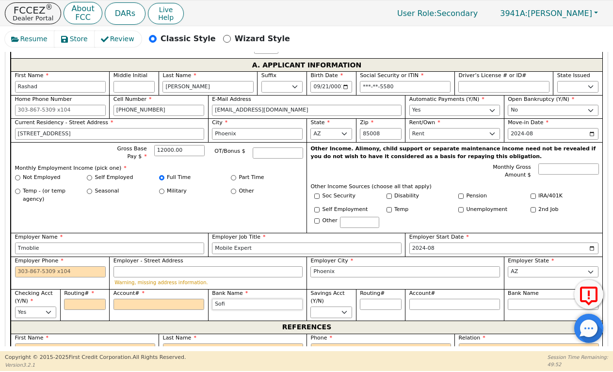
type input "Sofi"
click at [123, 344] on input "text" at bounding box center [85, 350] width 140 height 12
type input "Shawonda"
type input "Massey"
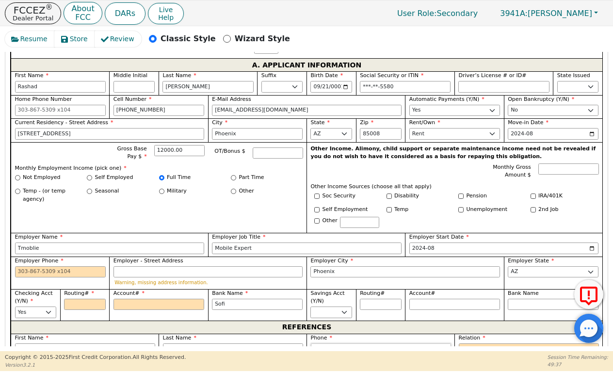
scroll to position [598, 0]
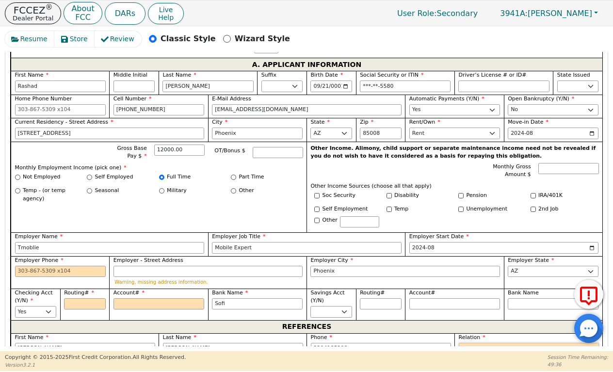
type input "330-418-5208"
select select "MOTHER"
select select "FATHER"
click at [387, 366] on input "tel" at bounding box center [381, 372] width 140 height 12
type input "330-327-3306"
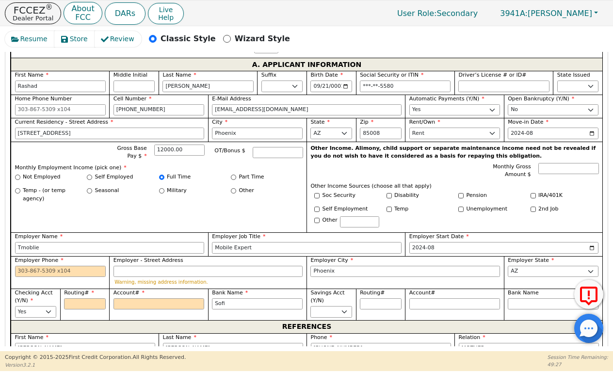
click at [229, 366] on input "text" at bounding box center [233, 372] width 140 height 12
type input "J"
type input "[PERSON_NAME]"
click at [25, 348] on div "Resume Store Review Classic Style Wizard Style Back Submit an Application Selec…" at bounding box center [306, 188] width 613 height 325
click at [25, 366] on input "text" at bounding box center [85, 372] width 140 height 12
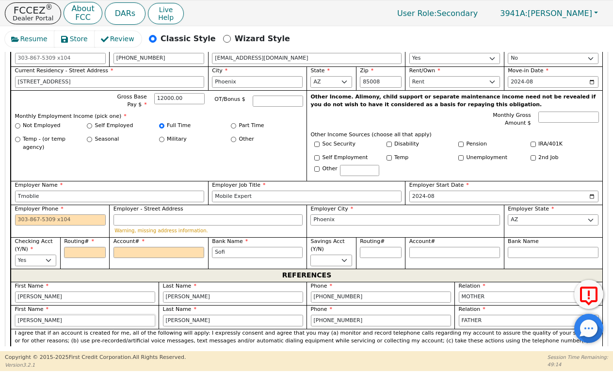
scroll to position [648, 0]
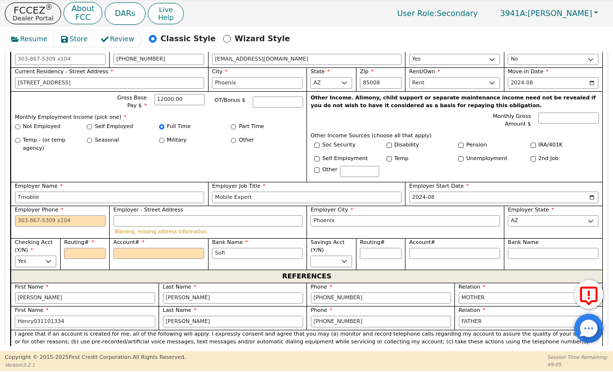
drag, startPoint x: 72, startPoint y: 285, endPoint x: 49, endPoint y: 285, distance: 23.3
click at [49, 316] on input "Henry031101334" at bounding box center [85, 322] width 140 height 12
drag, startPoint x: 33, startPoint y: 289, endPoint x: 71, endPoint y: 289, distance: 37.9
click at [71, 316] on input "Henry031101334" at bounding box center [85, 322] width 140 height 12
type input "Henry"
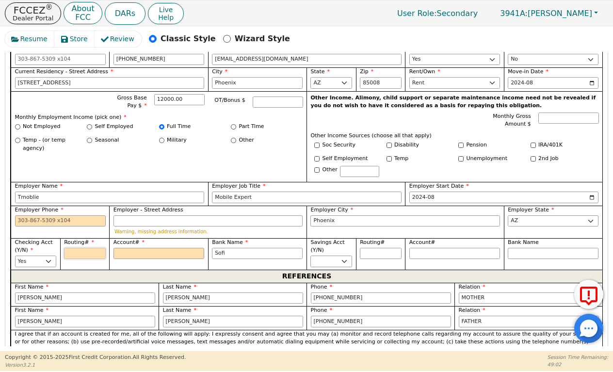
click at [75, 248] on input "Routing#" at bounding box center [85, 254] width 42 height 12
paste input "031101334"
type input "031101334"
type input "*********"
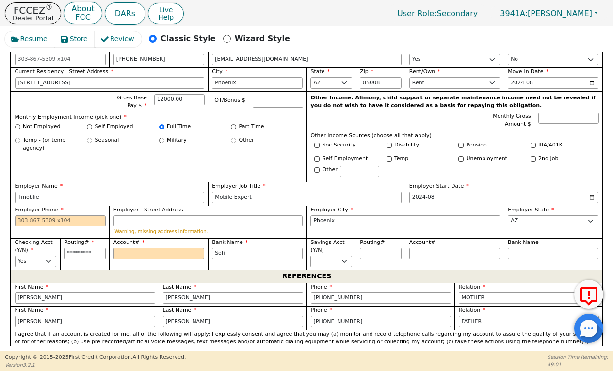
click at [129, 239] on label "Account#" at bounding box center [159, 243] width 91 height 8
click at [129, 248] on input "Account#" at bounding box center [159, 254] width 91 height 12
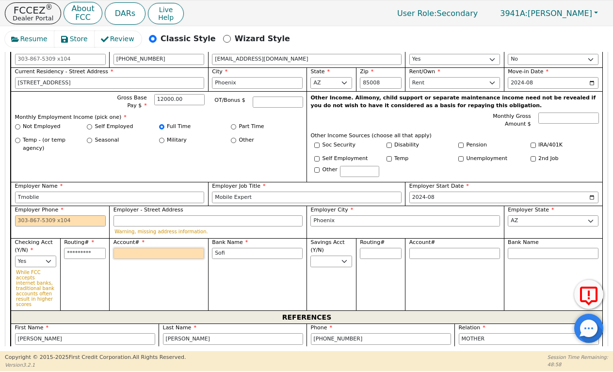
type input "4"
type input "*"
type input "41"
type input "**"
type input "411"
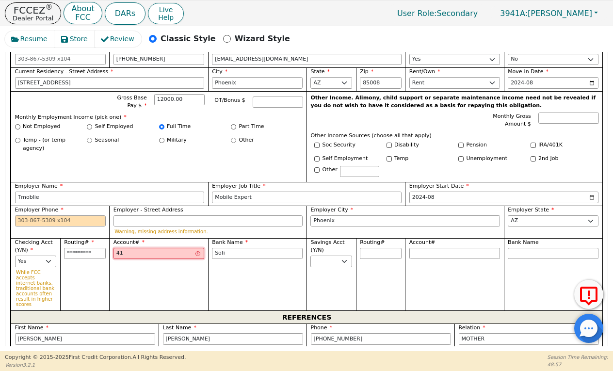
type input "***"
type input "4110"
type input "****"
type input "41104"
type input "*****"
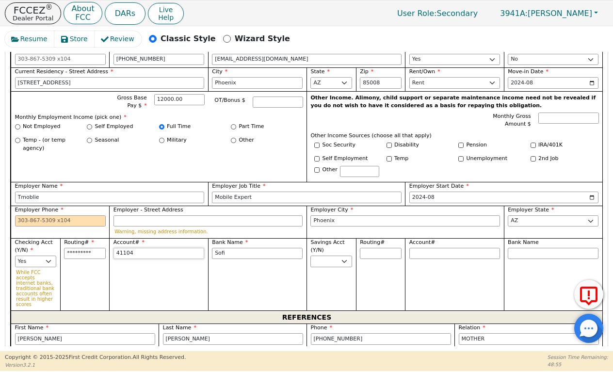
type input "411043"
type input "******"
type input "4110438"
type input "*******"
type input "41104383"
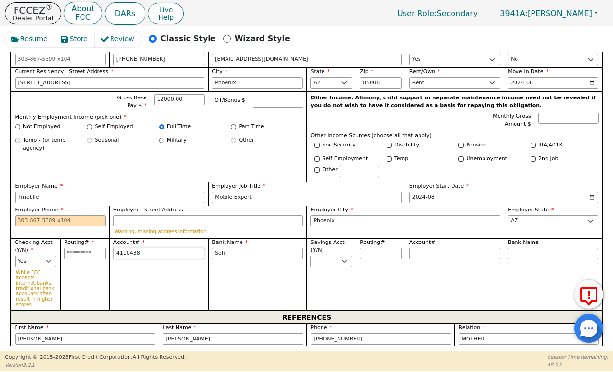
type input "********"
type input "411043838"
type input "*********"
type input "4110438388"
type input "**********"
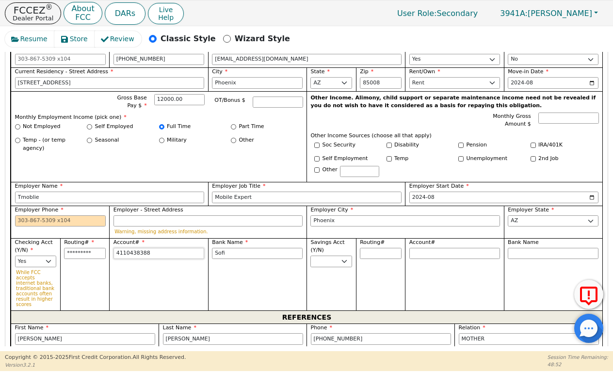
type input "41104383885"
type input "**********"
type input "411043838854"
type input "**********"
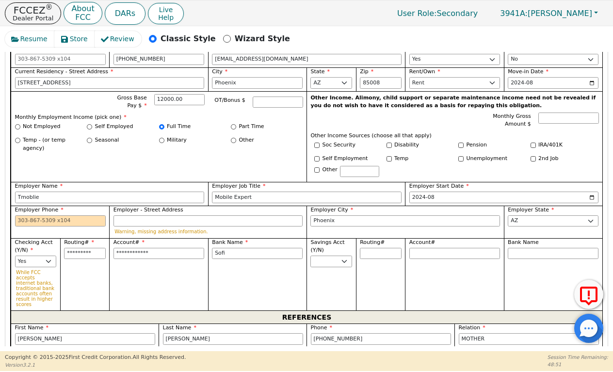
click at [60, 207] on span "Employer Phone" at bounding box center [39, 210] width 49 height 6
click at [60, 215] on input "Employer Phone" at bounding box center [60, 221] width 91 height 12
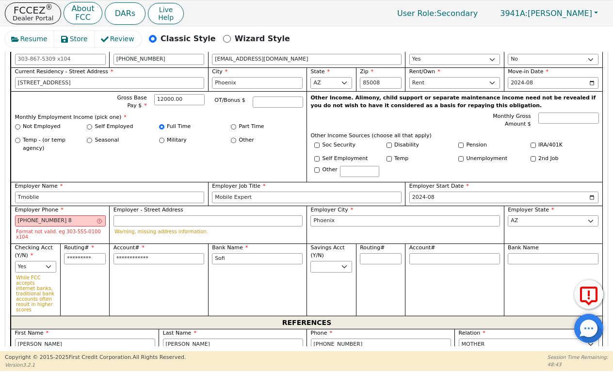
click at [87, 254] on div "Routing# *********" at bounding box center [85, 280] width 50 height 73
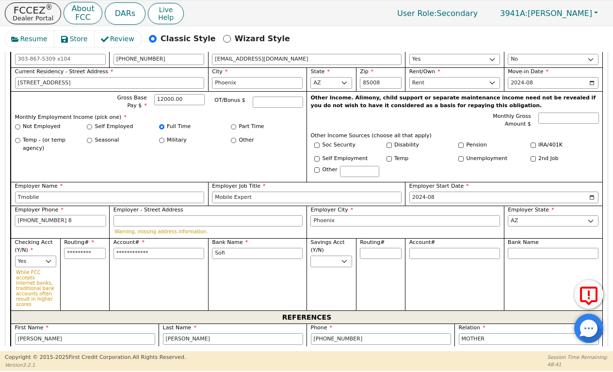
click at [72, 215] on input "480-882-5873 8" at bounding box center [60, 221] width 91 height 12
click at [63, 215] on input "480-882-5873" at bounding box center [60, 221] width 91 height 12
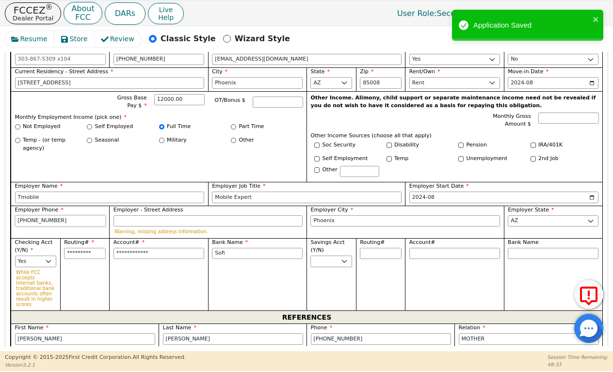
drag, startPoint x: 54, startPoint y: 191, endPoint x: 33, endPoint y: 191, distance: 21.4
click at [33, 215] on input "480-882-5873" at bounding box center [60, 221] width 91 height 12
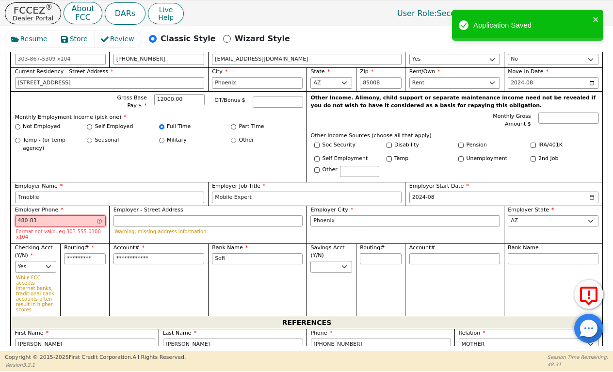
click at [41, 215] on input "480-83" at bounding box center [60, 221] width 91 height 12
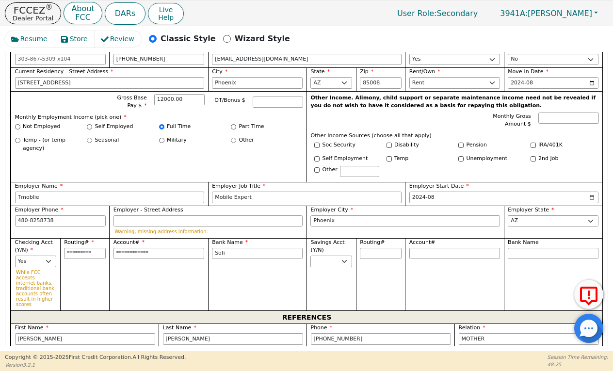
type input "480-825-8738"
click at [89, 311] on div "REFERENCES" at bounding box center [307, 317] width 592 height 13
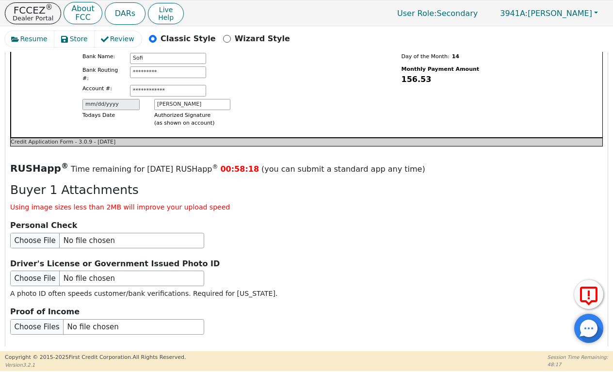
scroll to position [1195, 0]
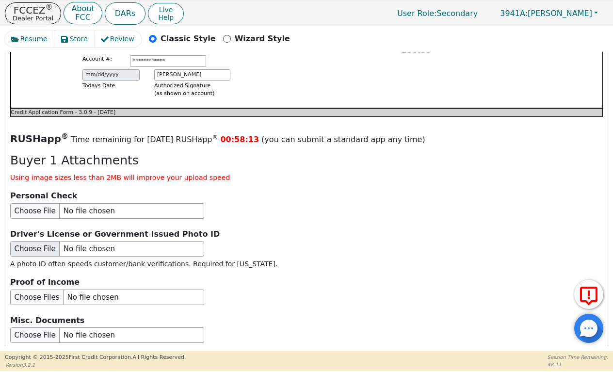
click at [37, 241] on input "file" at bounding box center [107, 249] width 194 height 16
type input "C:\fakepath\IMG_0882.jpeg"
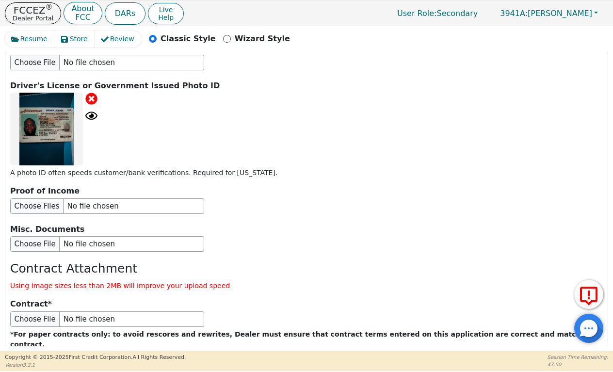
scroll to position [0, 0]
click at [175, 364] on button "Submit Application" at bounding box center [196, 375] width 121 height 22
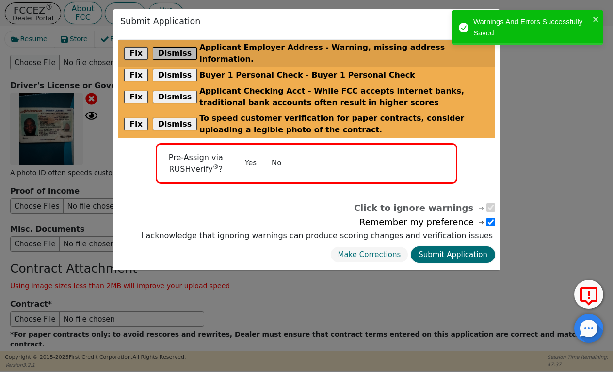
click at [180, 49] on button "Dismiss" at bounding box center [175, 53] width 45 height 13
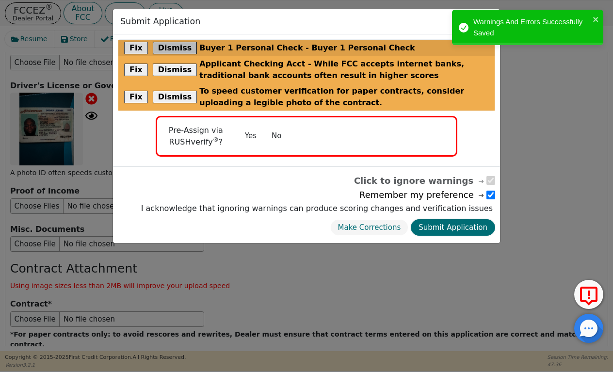
click at [180, 49] on button "Dismiss" at bounding box center [175, 48] width 45 height 13
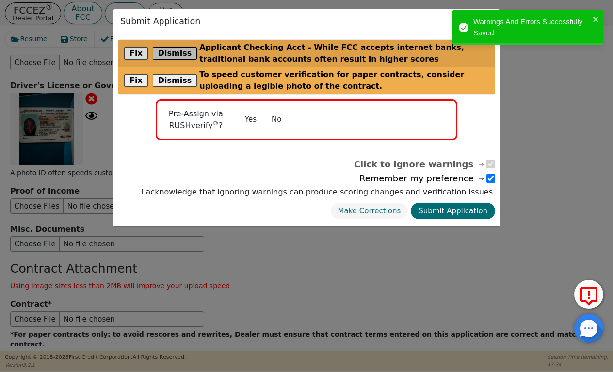
click at [180, 49] on button "Dismiss" at bounding box center [175, 53] width 45 height 13
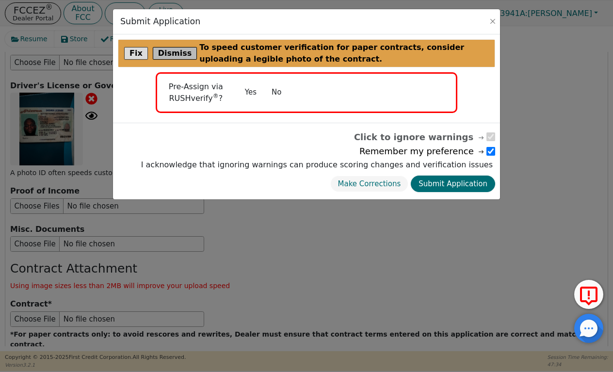
click at [180, 50] on button "Dismiss" at bounding box center [175, 53] width 45 height 13
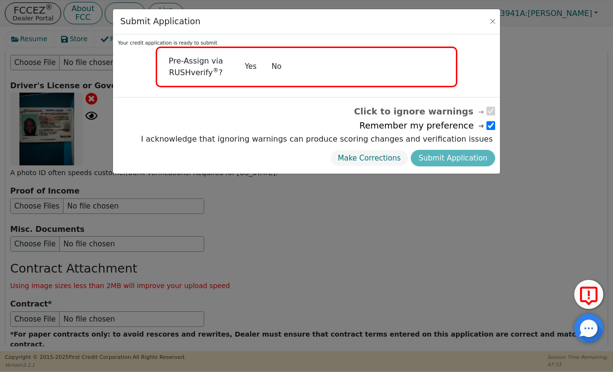
click at [284, 61] on button "No" at bounding box center [276, 66] width 25 height 17
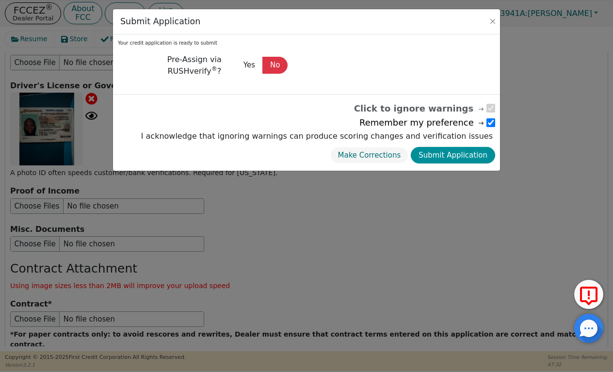
click at [475, 153] on button "Submit Application" at bounding box center [453, 155] width 84 height 17
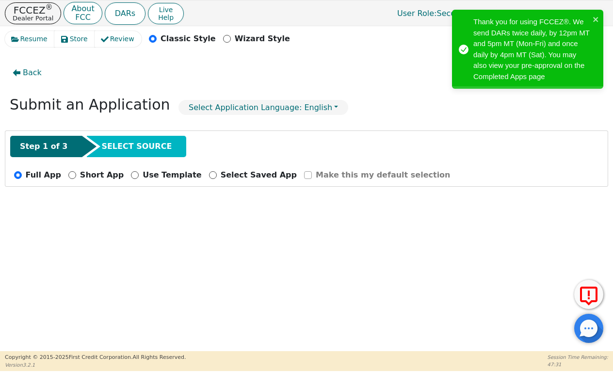
radio input "false"
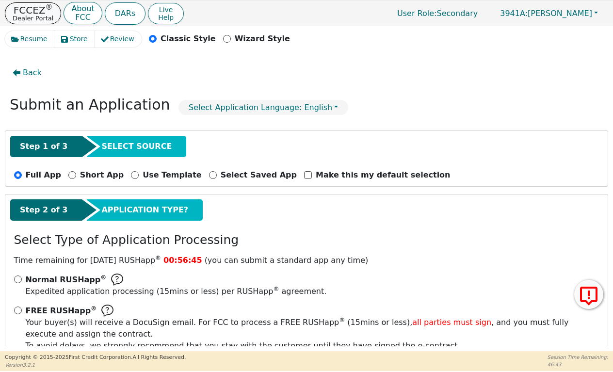
click at [43, 18] on p "Dealer Portal" at bounding box center [33, 18] width 41 height 6
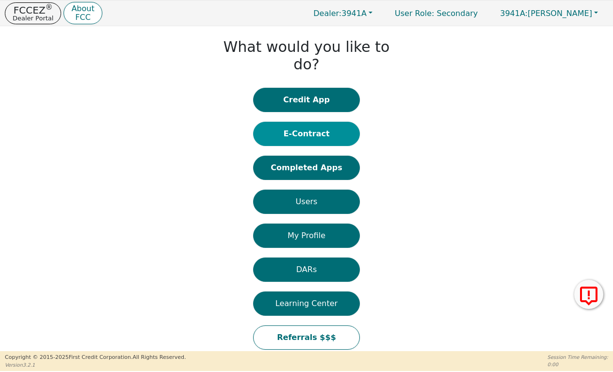
click at [319, 122] on button "E-Contract" at bounding box center [306, 134] width 107 height 24
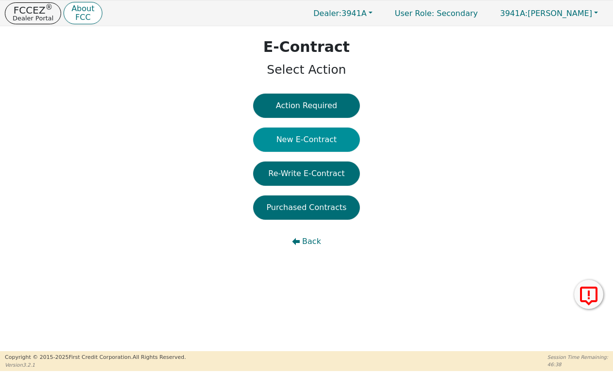
click at [308, 133] on button "New E-Contract" at bounding box center [306, 140] width 107 height 24
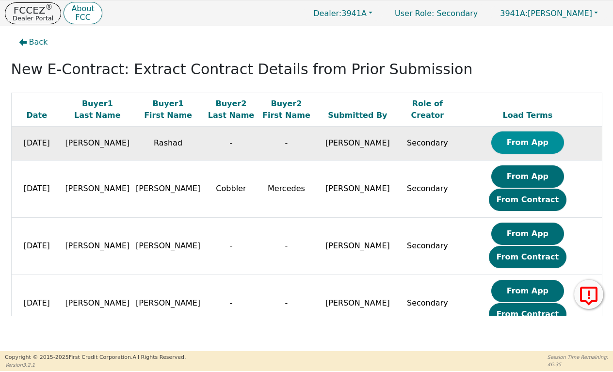
click at [551, 141] on button "From App" at bounding box center [528, 143] width 73 height 22
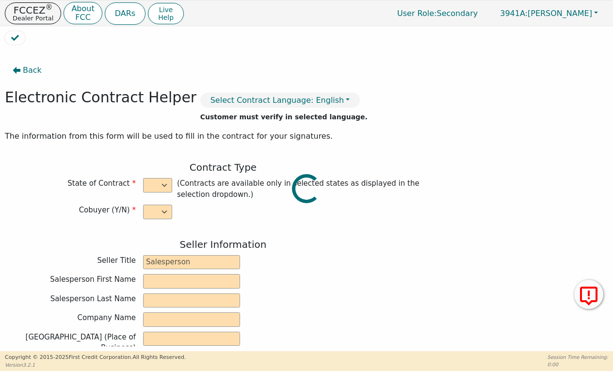
select select "n"
type input "Branch Manager"
type input "[PERSON_NAME]"
type input "SOUTH MOUNTAIN DBA AZ DIST"
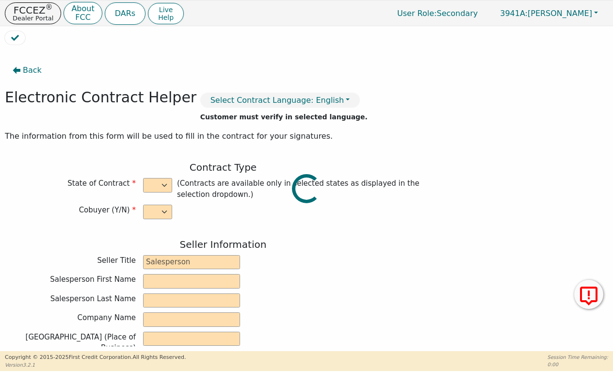
type input "[STREET_ADDRESS]"
type input "TEMPE"
select select "AZ"
type input "85283"
type input "Rashad"
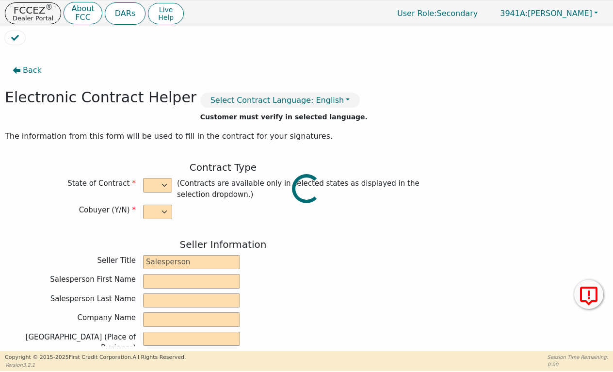
type input "[PERSON_NAME]"
type input "[EMAIL_ADDRESS][DOMAIN_NAME]"
type input "[STREET_ADDRESS]"
type input "Phoenix"
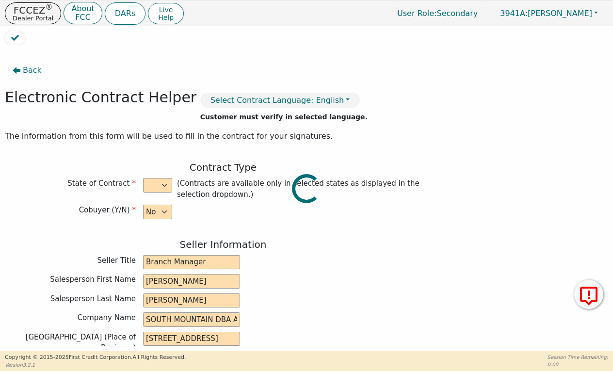
select select "AZ"
type input "85008"
type input "[DATE]"
type input "21.98"
type input "[DATE]"
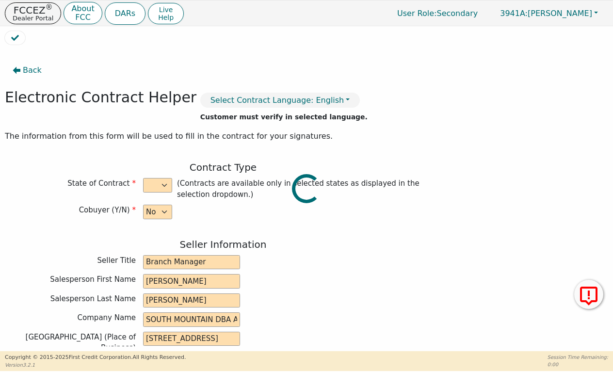
type input "36"
type input "0"
type input "3775.00"
type input "500.00"
type input "4099.65"
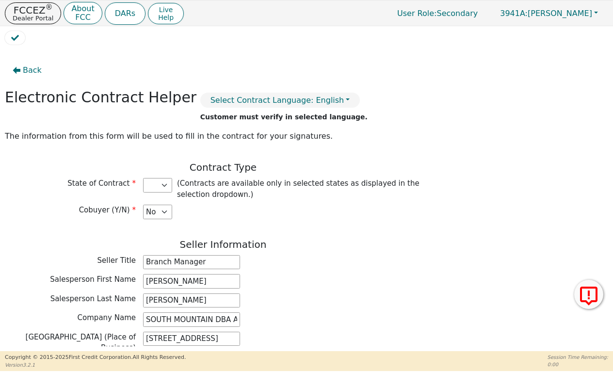
select select "AZ"
type input "3275.00"
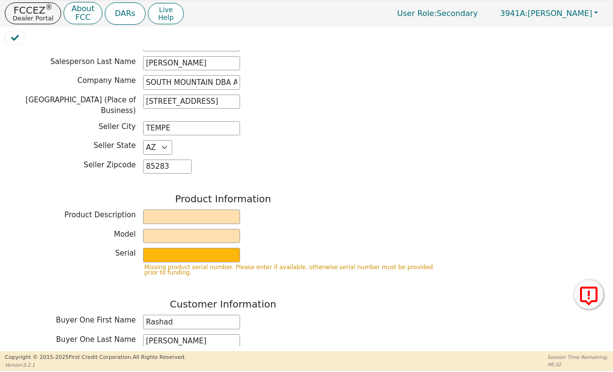
scroll to position [238, 0]
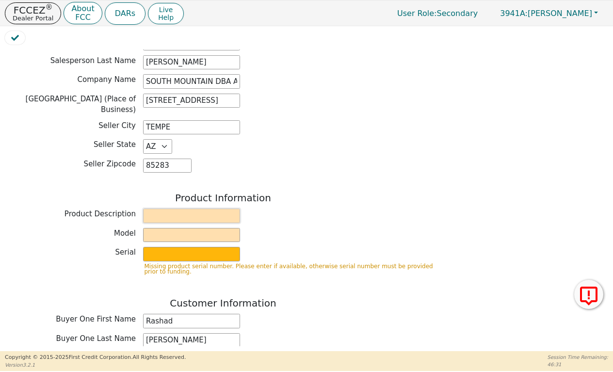
click at [161, 213] on input "text" at bounding box center [191, 216] width 97 height 15
type input "Rainbow"
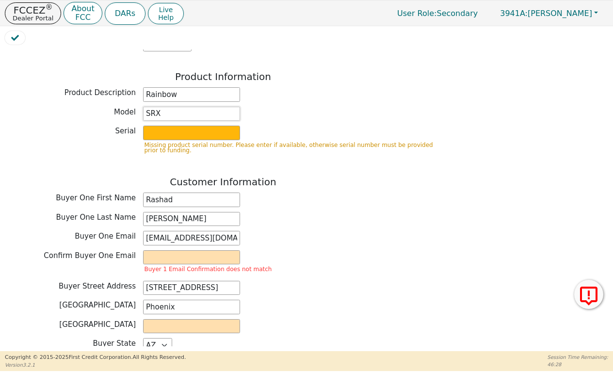
scroll to position [370, 0]
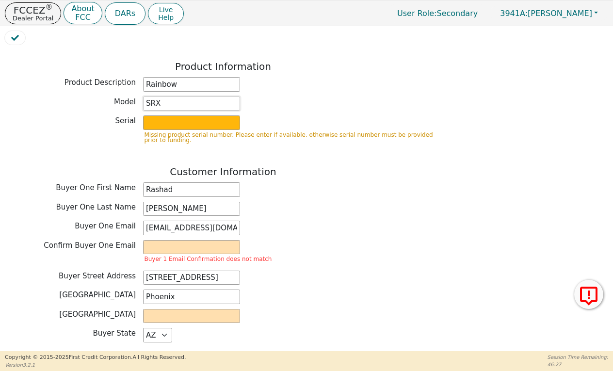
type input "SRX"
click at [163, 242] on input "email" at bounding box center [191, 247] width 97 height 15
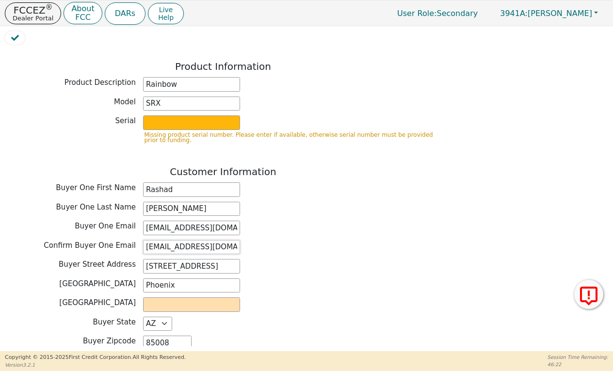
scroll to position [428, 0]
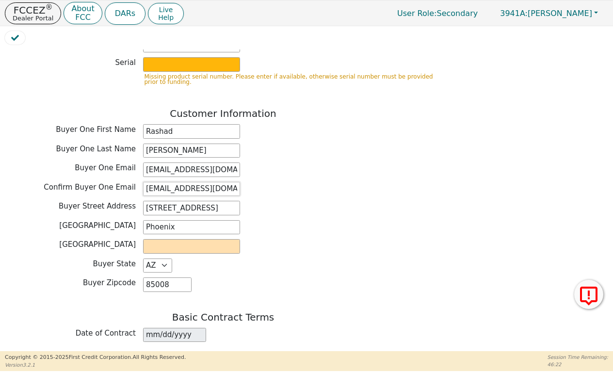
type input "[EMAIL_ADDRESS][DOMAIN_NAME]"
click at [163, 242] on input "text" at bounding box center [191, 246] width 97 height 15
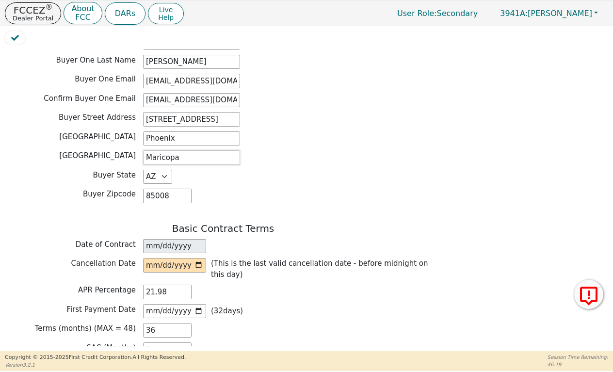
scroll to position [521, 0]
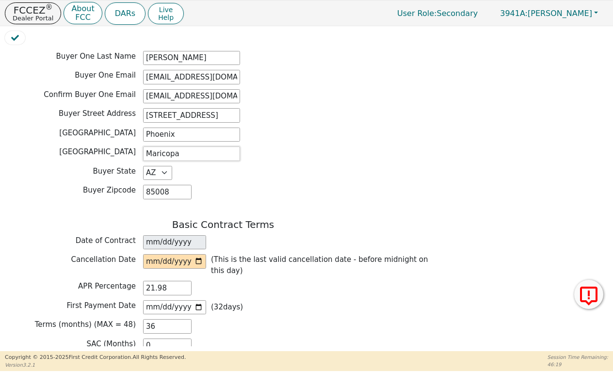
type input "Maricopa"
click at [150, 254] on input "date" at bounding box center [174, 261] width 63 height 15
type input "[DATE]"
click at [235, 259] on p "(This is the last valid cancellation date - before midnight on this day)" at bounding box center [324, 265] width 226 height 22
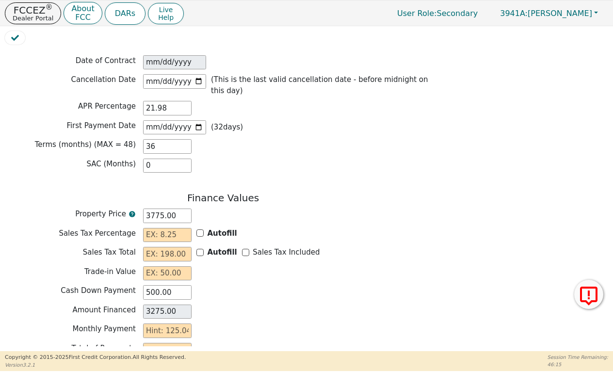
scroll to position [722, 0]
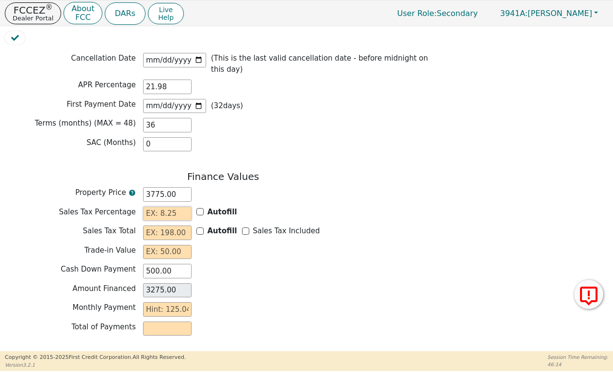
click at [155, 207] on input "text" at bounding box center [167, 214] width 49 height 15
click at [158, 226] on input "text" at bounding box center [167, 233] width 49 height 15
type input "3"
type input "3278.00"
type input "32"
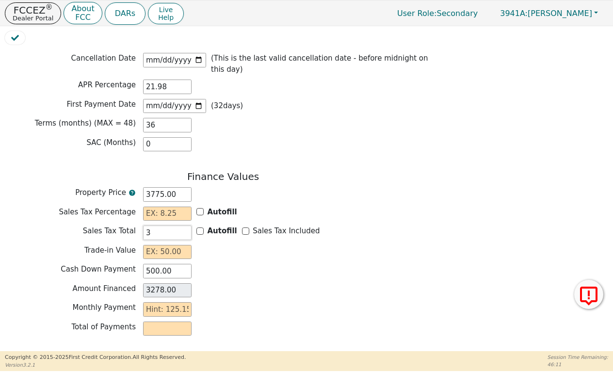
type input "3307.00"
type input "324"
type input "3599.00"
type input "324.6"
type input "3599.60"
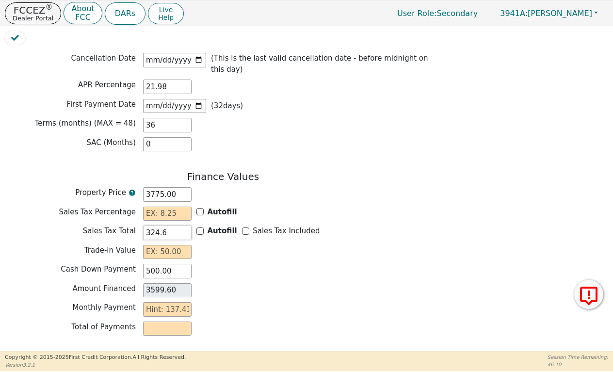
type input "324.63"
type input "3599.63"
type input "324.6"
type input "3599.60"
type input "324.64"
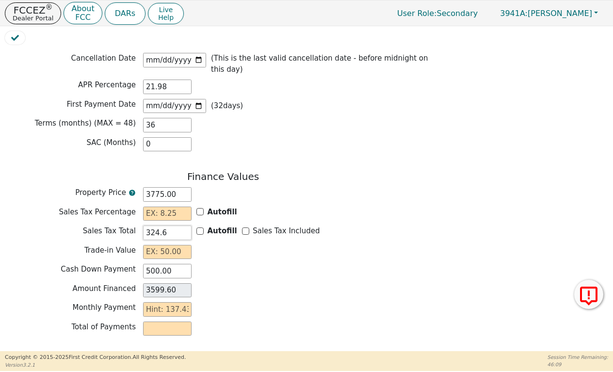
type input "3599.64"
type input "324.64"
click at [178, 245] on input "text" at bounding box center [167, 252] width 49 height 15
type input "0.00"
click at [170, 302] on input "text" at bounding box center [167, 309] width 49 height 15
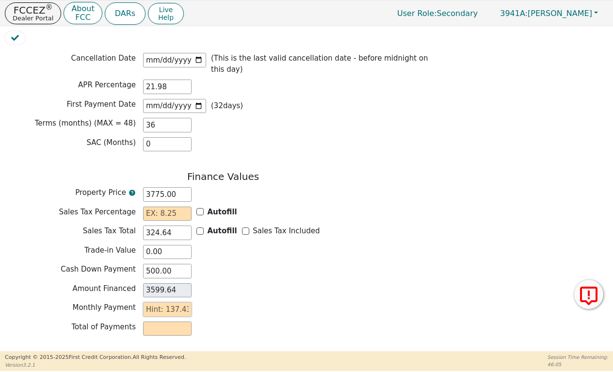
type input "1"
type input "36.00"
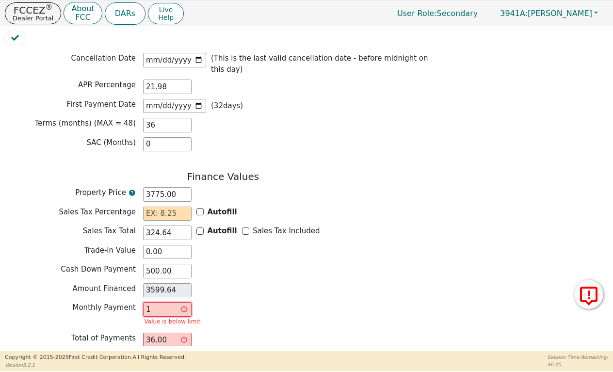
type input "13"
type input "468.00"
type input "137"
type input "4932.00"
type input "137.4"
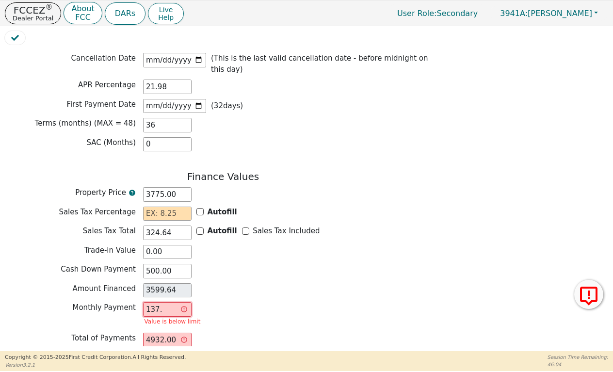
type input "4946.40"
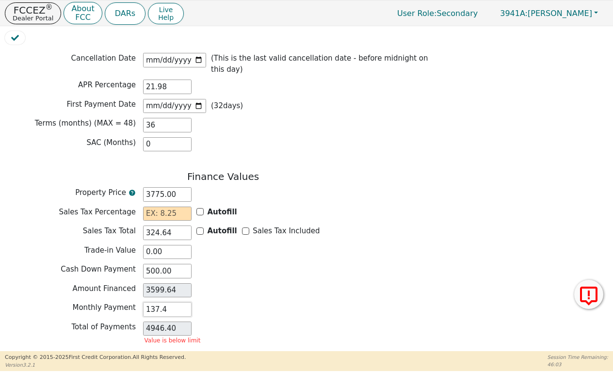
type input "137.43"
type input "4947.48"
type input "137.43"
click at [169, 207] on input "text" at bounding box center [167, 214] width 49 height 15
click at [202, 195] on div "Property Price 3775.00" at bounding box center [223, 195] width 437 height 17
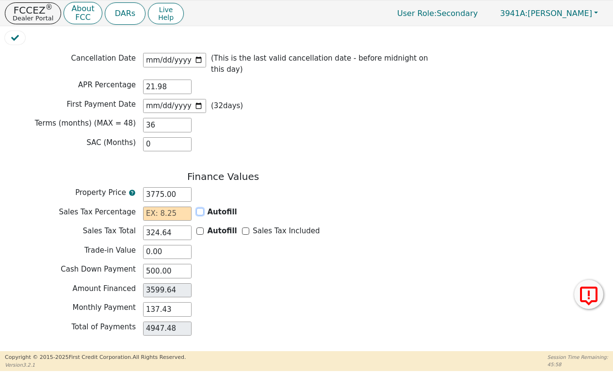
click at [202, 208] on input "Autofill" at bounding box center [200, 211] width 7 height 7
checkbox input "true"
type input "8.60"
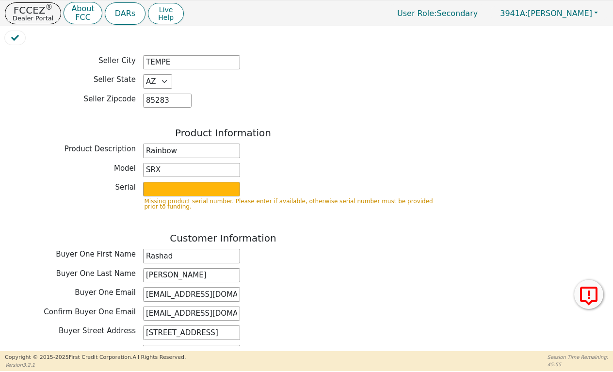
scroll to position [302, 0]
